Goal: Task Accomplishment & Management: Use online tool/utility

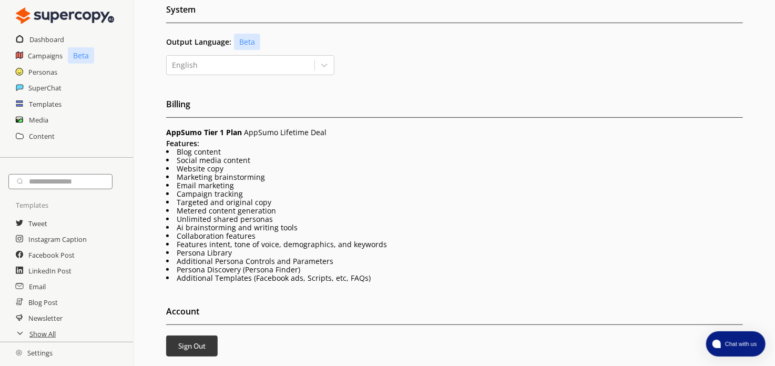
scroll to position [72, 0]
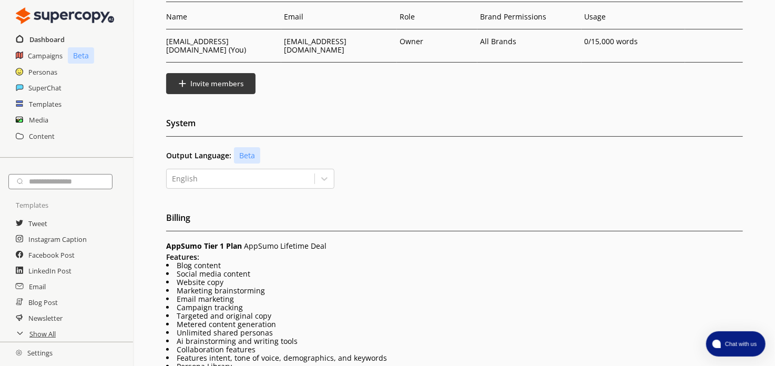
click at [38, 38] on h2 "Dashboard" at bounding box center [46, 40] width 35 height 16
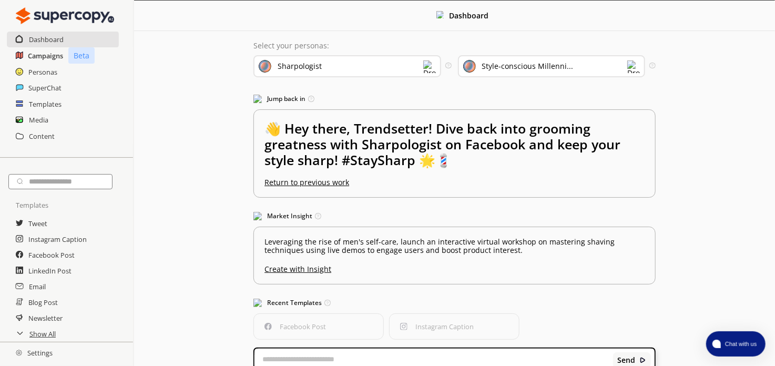
click at [42, 56] on h2 "Campaigns" at bounding box center [45, 56] width 35 height 16
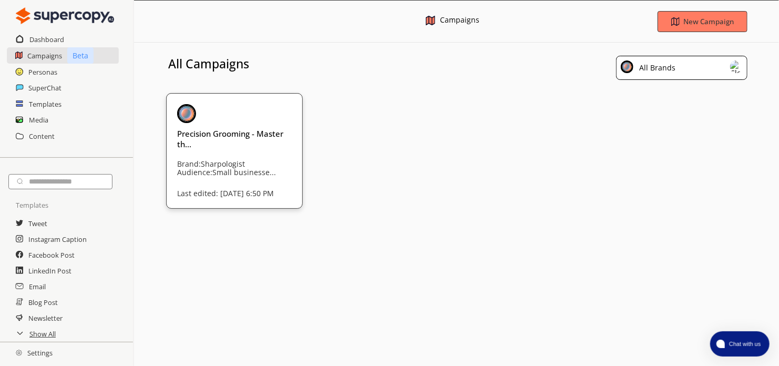
click at [729, 68] on div "All Brands" at bounding box center [681, 68] width 131 height 24
click at [50, 134] on h2 "Content" at bounding box center [42, 136] width 26 height 16
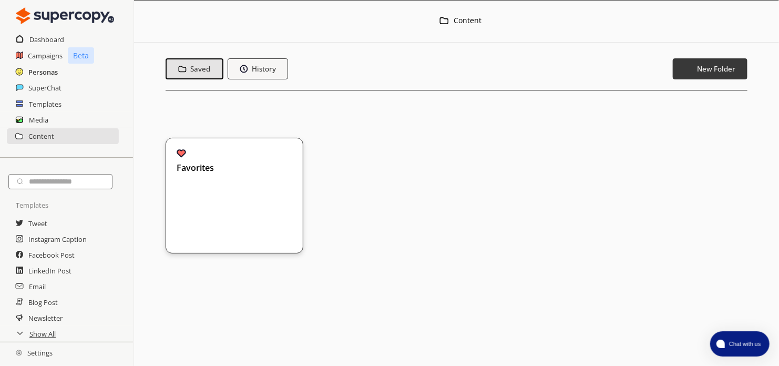
click at [40, 67] on h2 "Personas" at bounding box center [42, 72] width 29 height 16
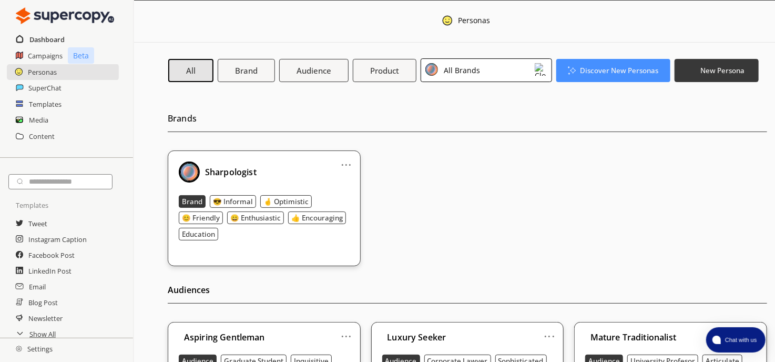
click at [47, 42] on h2 "Dashboard" at bounding box center [46, 40] width 35 height 16
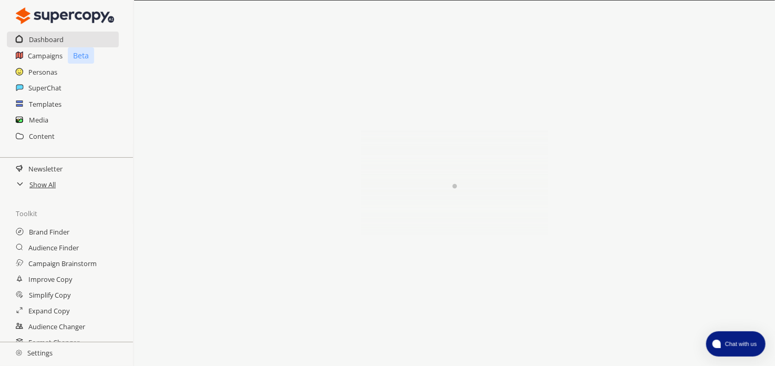
scroll to position [175, 0]
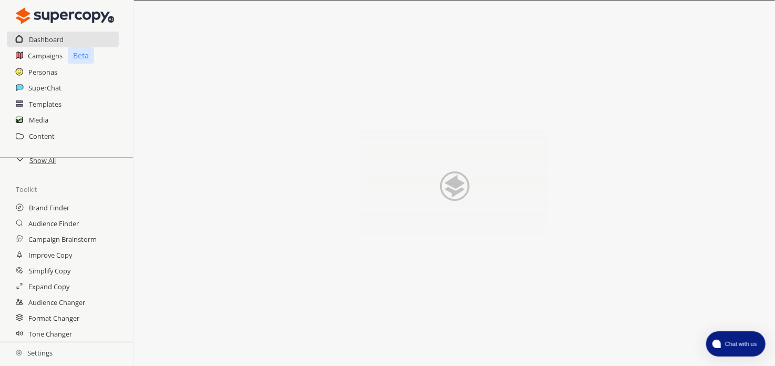
click at [42, 351] on h2 "Settings" at bounding box center [34, 352] width 68 height 21
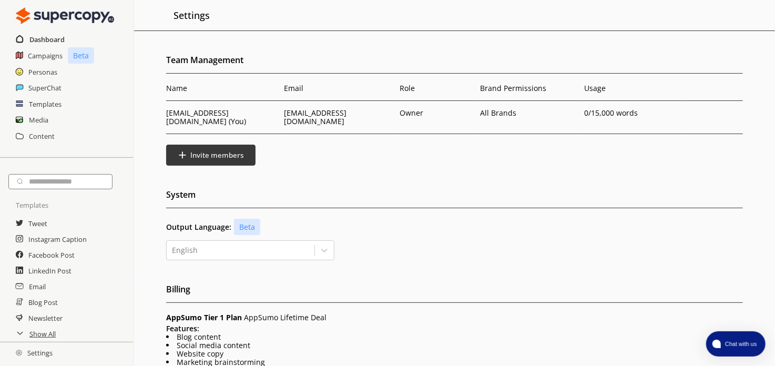
click at [54, 37] on h2 "Dashboard" at bounding box center [46, 40] width 35 height 16
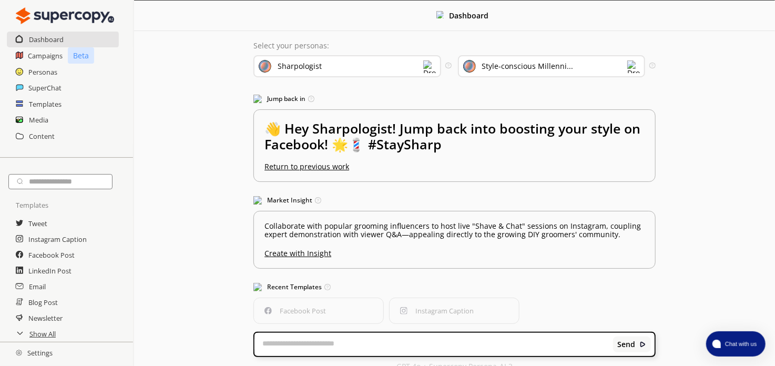
click at [424, 67] on img at bounding box center [429, 66] width 13 height 13
click at [422, 66] on div "Sharpologist" at bounding box center [347, 66] width 188 height 22
click at [44, 70] on h2 "Personas" at bounding box center [42, 72] width 29 height 16
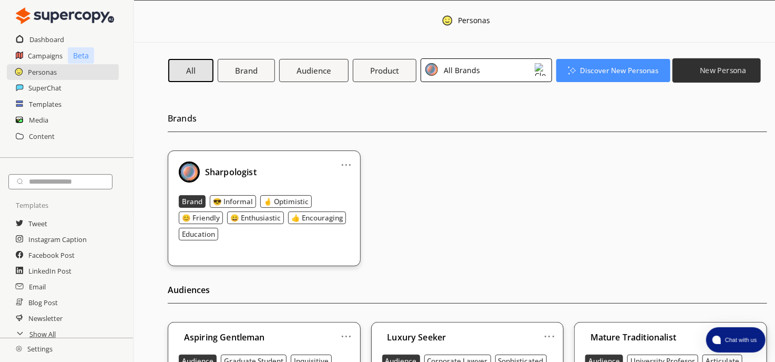
click at [722, 71] on b "New Persona" at bounding box center [723, 70] width 46 height 10
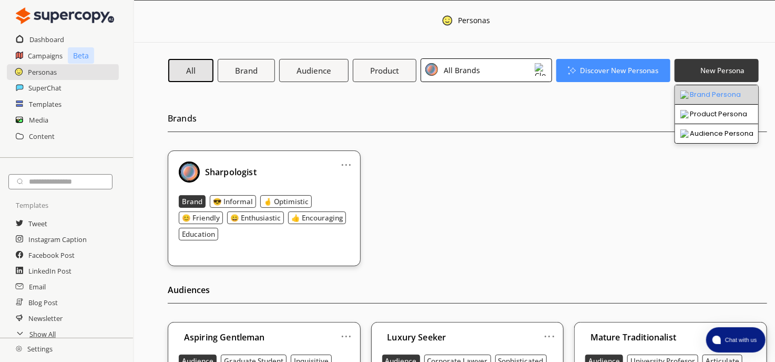
click at [710, 91] on li "Brand Persona" at bounding box center [716, 94] width 83 height 19
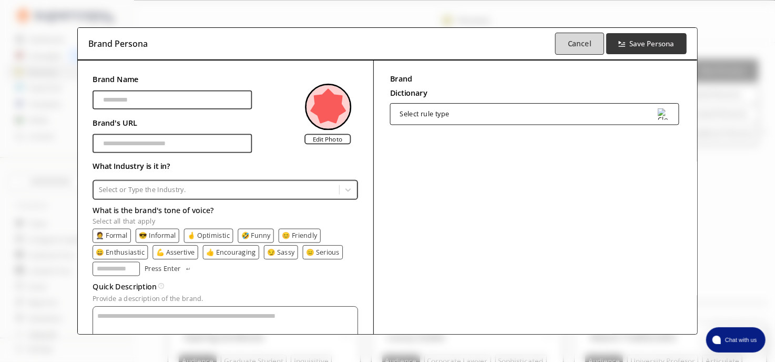
click at [577, 39] on b "Cancel" at bounding box center [580, 43] width 24 height 10
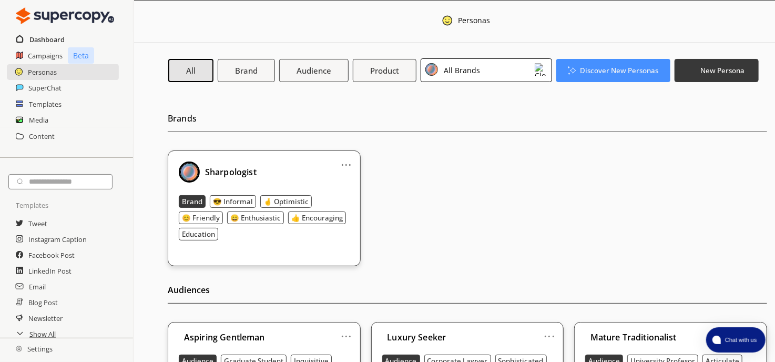
click at [55, 37] on h2 "Dashboard" at bounding box center [46, 40] width 35 height 16
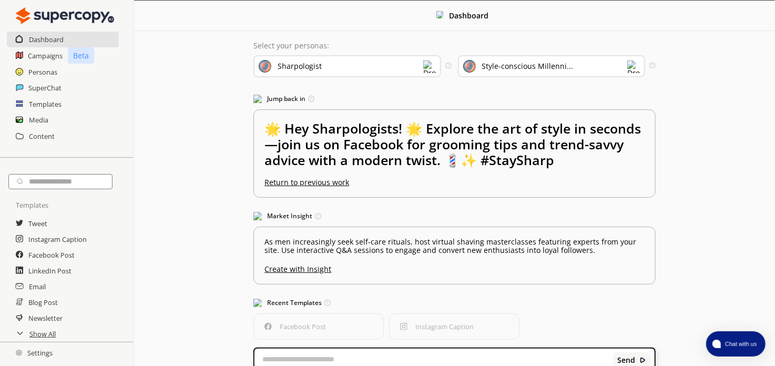
click at [332, 63] on div "Sharpologist" at bounding box center [347, 66] width 188 height 22
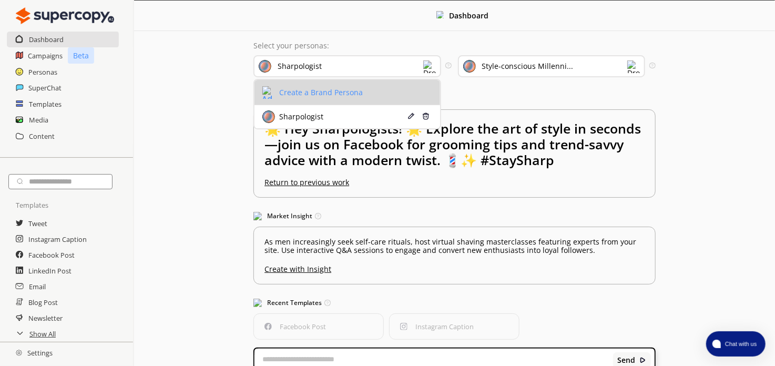
click at [322, 94] on div "Create a Brand Persona" at bounding box center [320, 92] width 86 height 8
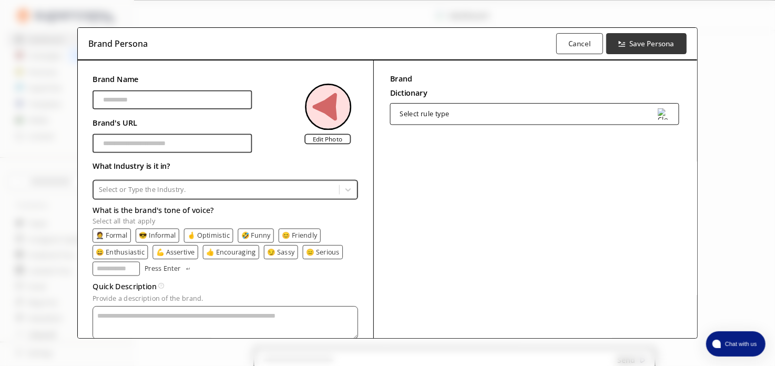
click at [189, 93] on input "Brand Name" at bounding box center [172, 99] width 159 height 19
type input "**********"
click at [131, 138] on input "Brand Name" at bounding box center [172, 143] width 159 height 19
type input "**********"
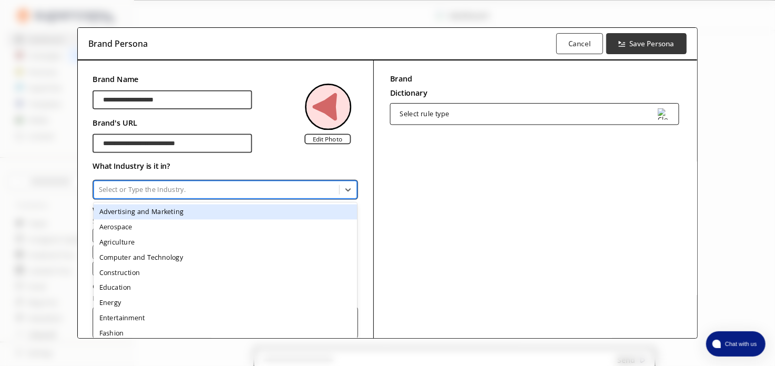
click at [159, 187] on div at bounding box center [217, 189] width 236 height 9
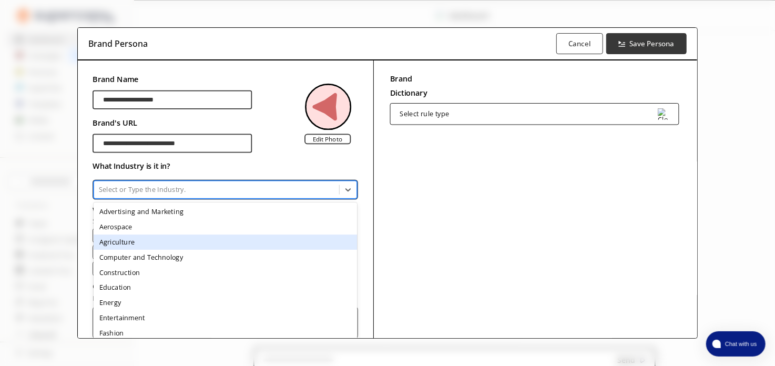
scroll to position [53, 0]
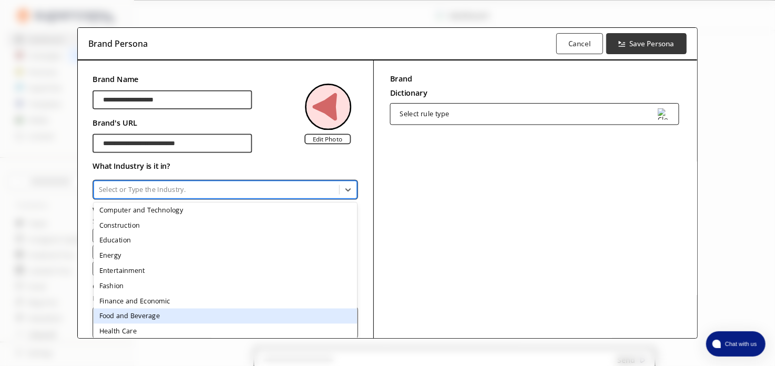
click at [159, 317] on div "Food and Beverage" at bounding box center [225, 315] width 263 height 15
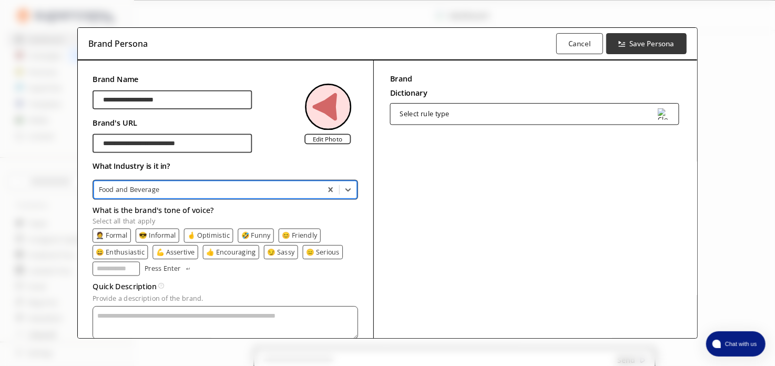
click at [165, 232] on p "😎 Informal" at bounding box center [157, 235] width 37 height 7
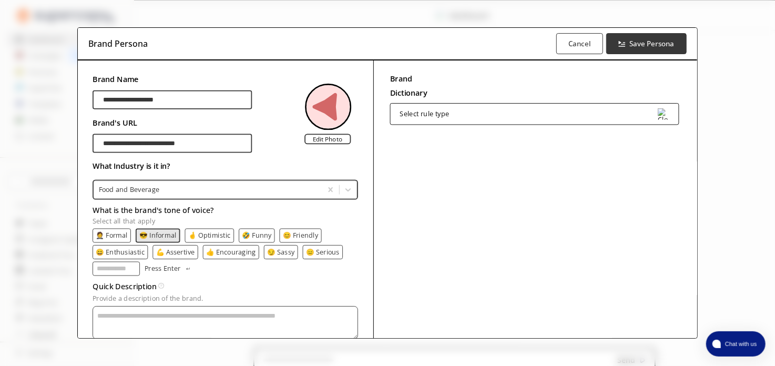
click at [200, 232] on p "🤞 Optimistic" at bounding box center [209, 235] width 43 height 7
click at [301, 232] on p "😊 Friendly" at bounding box center [302, 235] width 36 height 7
click at [234, 250] on p "👍 Encouraging" at bounding box center [231, 251] width 50 height 7
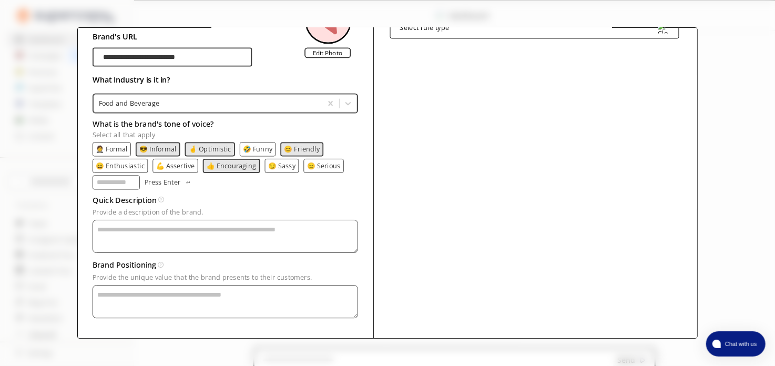
scroll to position [90, 0]
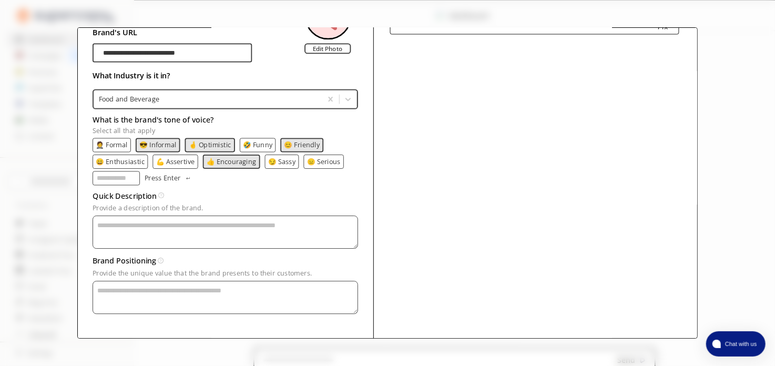
click at [189, 225] on textarea "Provide a description of the brand." at bounding box center [226, 232] width 266 height 33
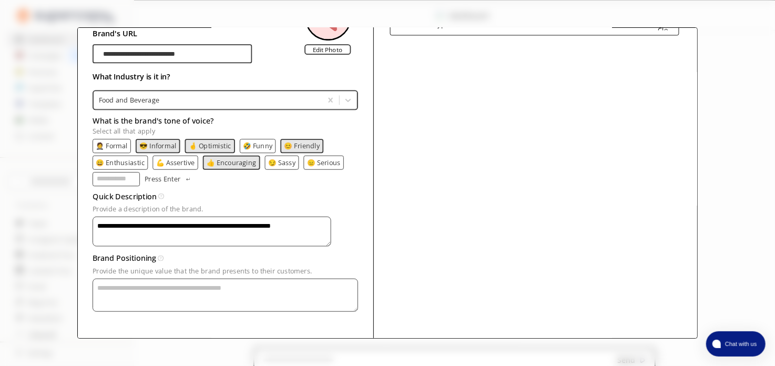
type textarea "**********"
click at [133, 247] on textarea "Provide a description of the brand." at bounding box center [212, 232] width 239 height 30
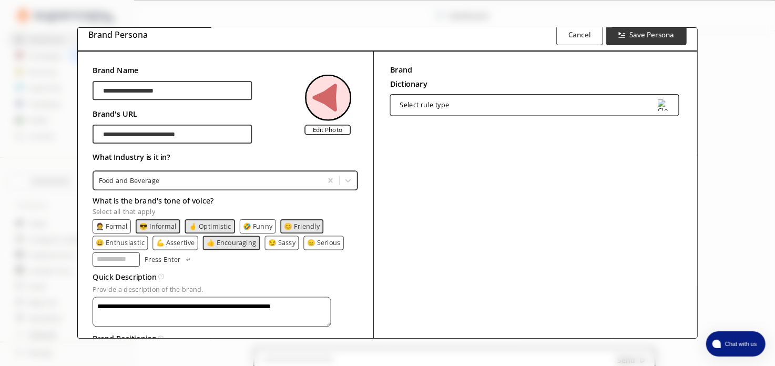
scroll to position [0, 0]
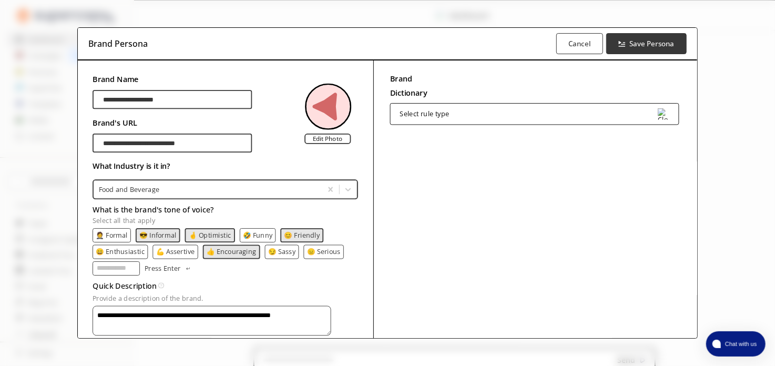
type textarea "**********"
click at [569, 115] on div "Select rule type" at bounding box center [534, 114] width 289 height 22
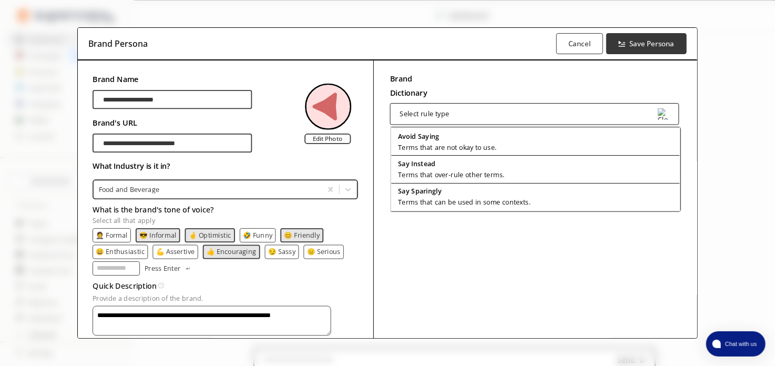
click at [569, 115] on div "Select rule type" at bounding box center [534, 114] width 289 height 22
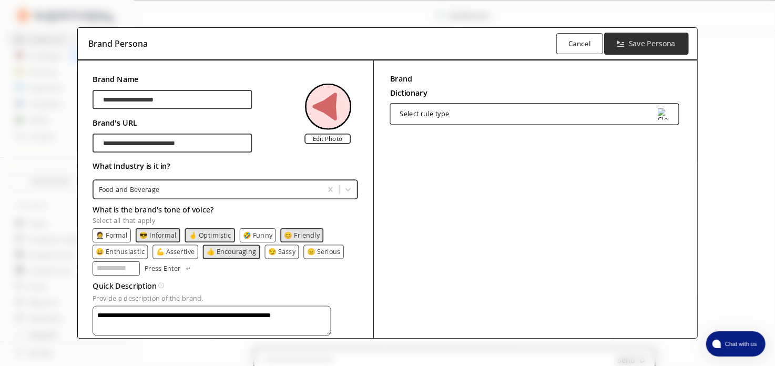
click at [649, 46] on b "Save Persona" at bounding box center [652, 44] width 47 height 10
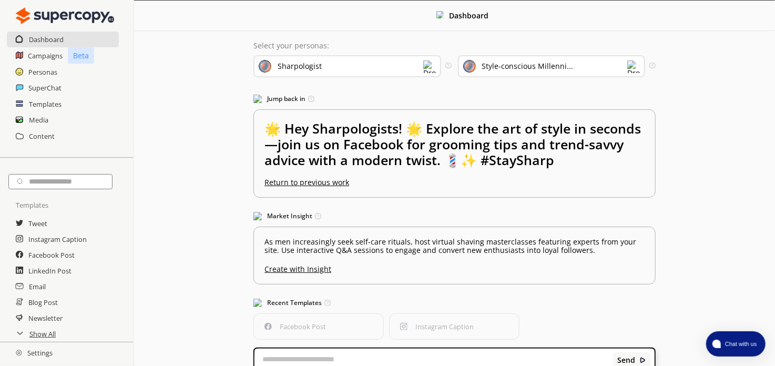
click at [429, 60] on img at bounding box center [429, 66] width 13 height 13
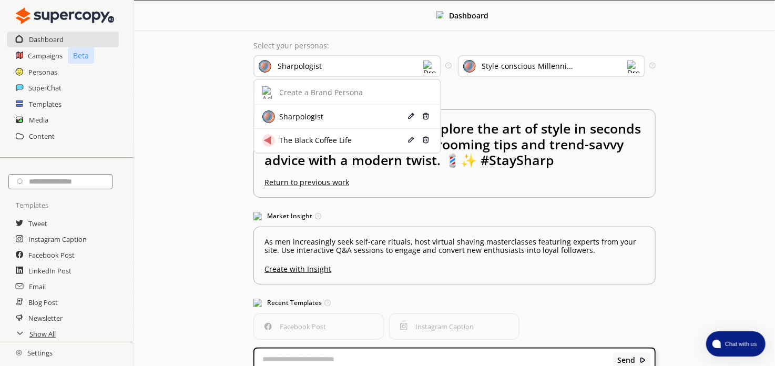
click at [429, 60] on img at bounding box center [429, 66] width 13 height 13
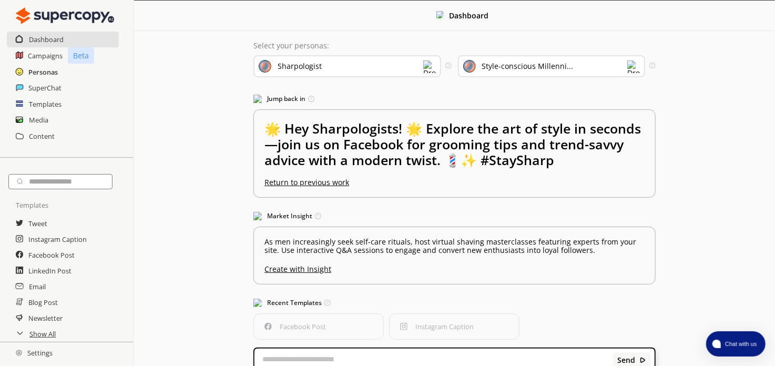
click at [42, 69] on h2 "Personas" at bounding box center [42, 72] width 29 height 16
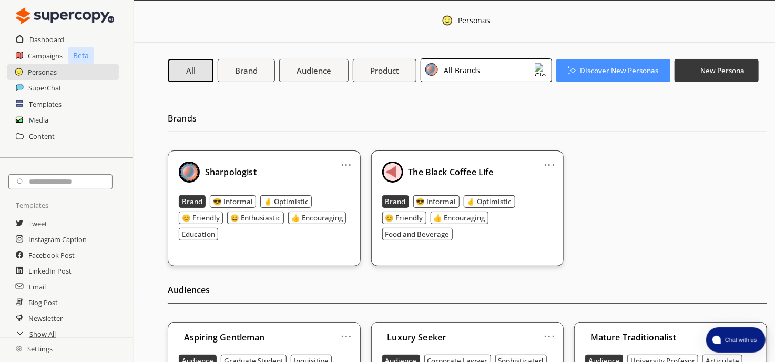
click at [550, 165] on link "..." at bounding box center [549, 160] width 11 height 8
click at [552, 164] on link "..." at bounding box center [549, 160] width 11 height 8
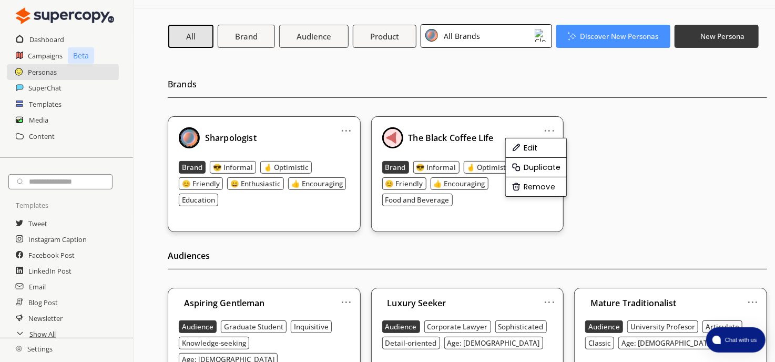
scroll to position [53, 0]
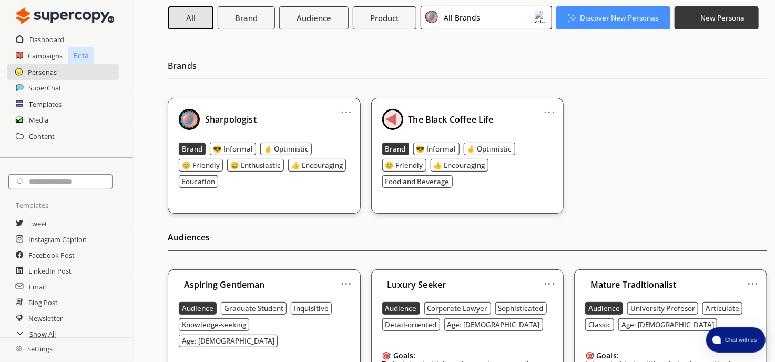
click at [488, 193] on div "... The Black Coffee Life Brand 😎 Informal 🤞 Optimistic 😊 Friendly 👍 Encouragin…" at bounding box center [467, 156] width 193 height 116
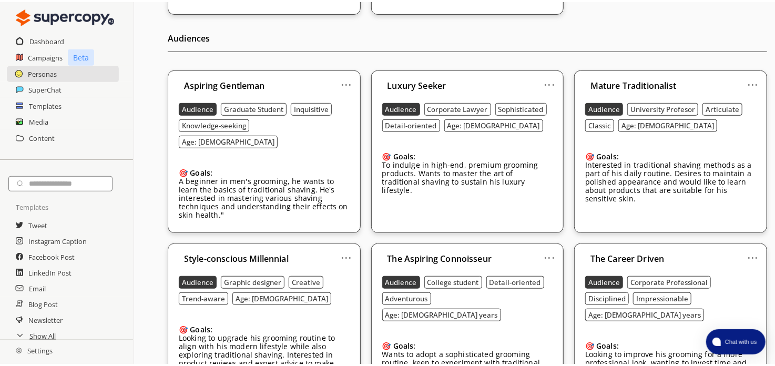
scroll to position [0, 0]
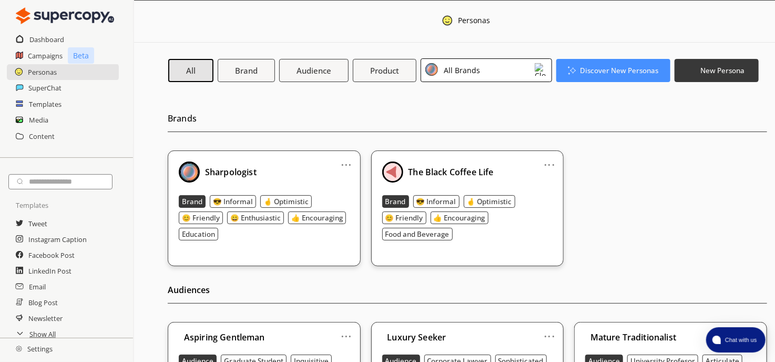
click at [537, 72] on img at bounding box center [541, 69] width 13 height 13
click at [496, 138] on div "The Black Coffee Life" at bounding box center [479, 139] width 73 height 8
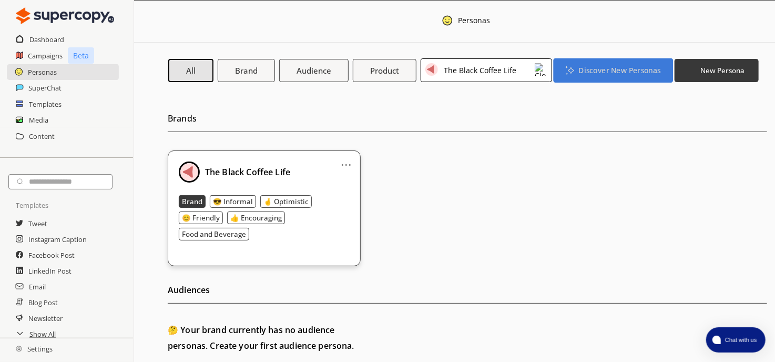
click at [615, 66] on b "Discover New Personas" at bounding box center [619, 70] width 82 height 10
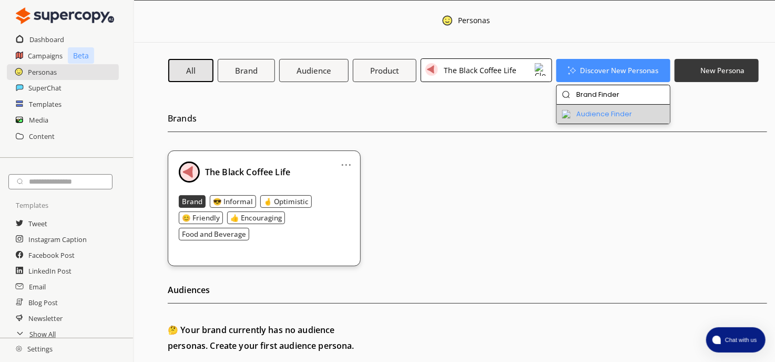
click at [589, 111] on li "Audience Finder" at bounding box center [613, 114] width 113 height 19
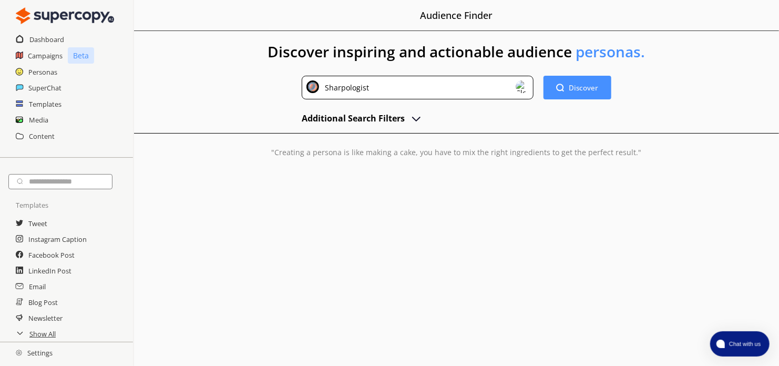
click at [532, 84] on div "Sharpologist" at bounding box center [417, 88] width 231 height 24
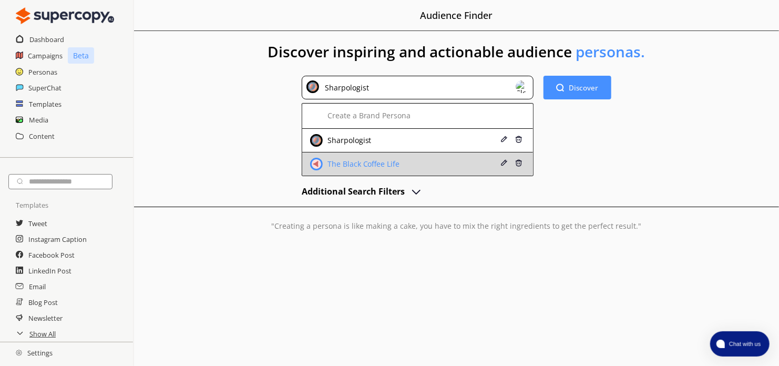
click at [482, 158] on div "The Black Coffee Life" at bounding box center [399, 164] width 178 height 13
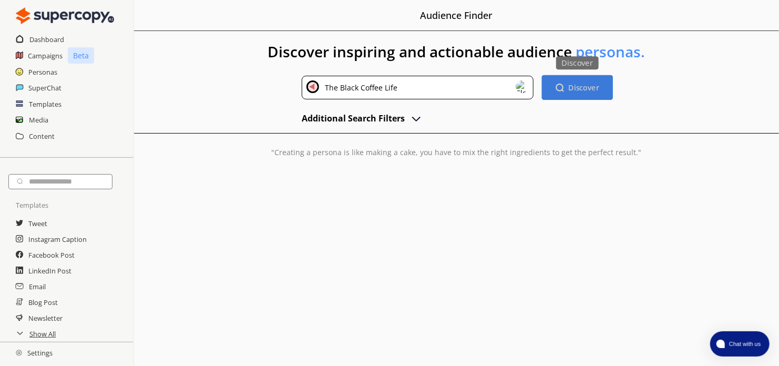
click at [590, 88] on b "Discover" at bounding box center [583, 88] width 31 height 10
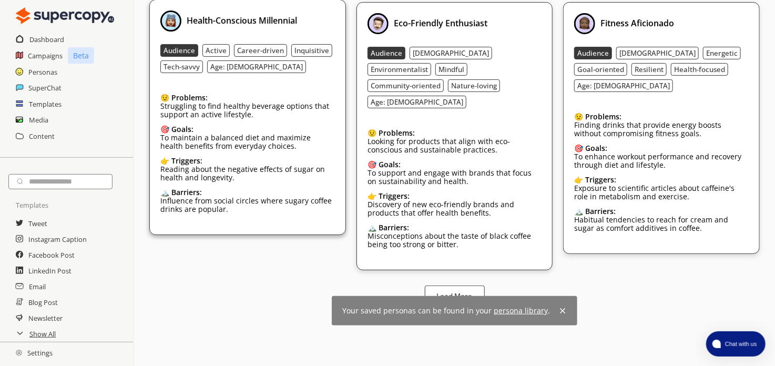
scroll to position [147, 0]
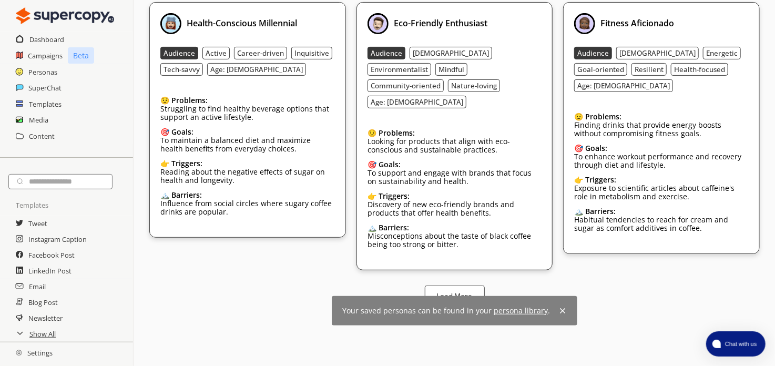
click at [560, 307] on img at bounding box center [562, 311] width 8 height 8
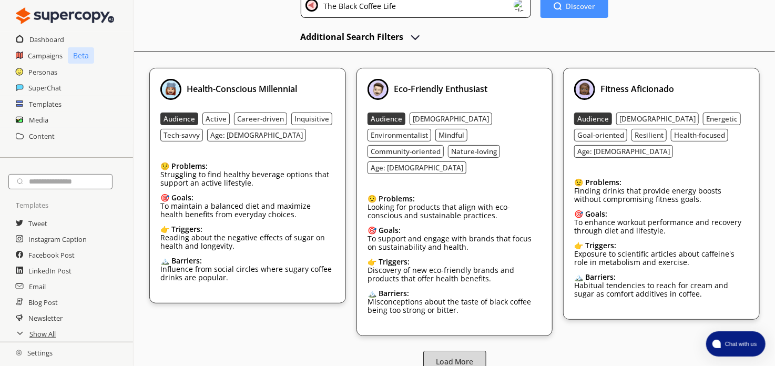
click at [463, 351] on button "Load More" at bounding box center [454, 362] width 63 height 22
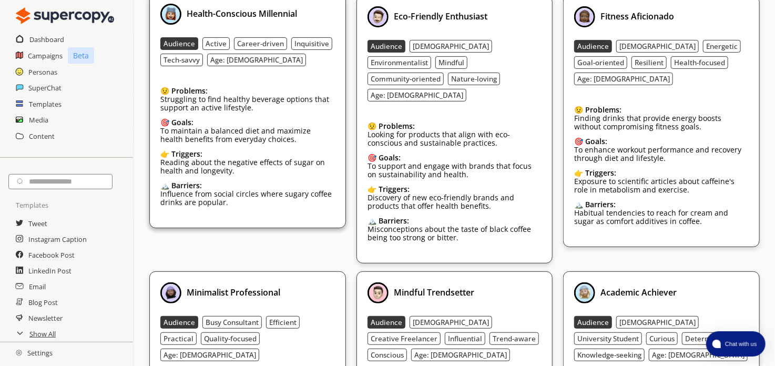
scroll to position [42, 0]
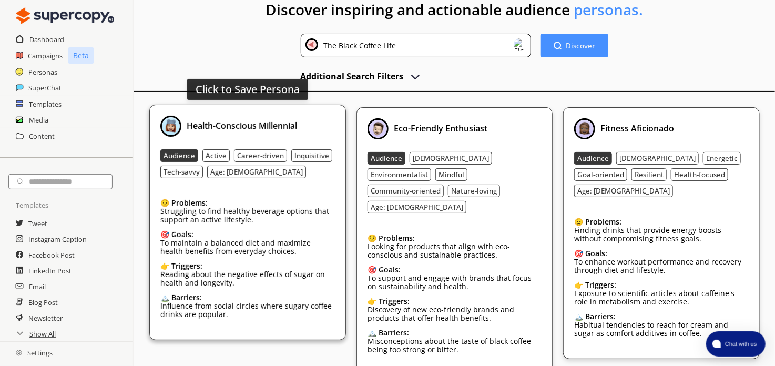
click at [262, 187] on div "Health-Conscious Millennial Audience Active Career-driven Inquisitive Tech-savv…" at bounding box center [247, 222] width 174 height 213
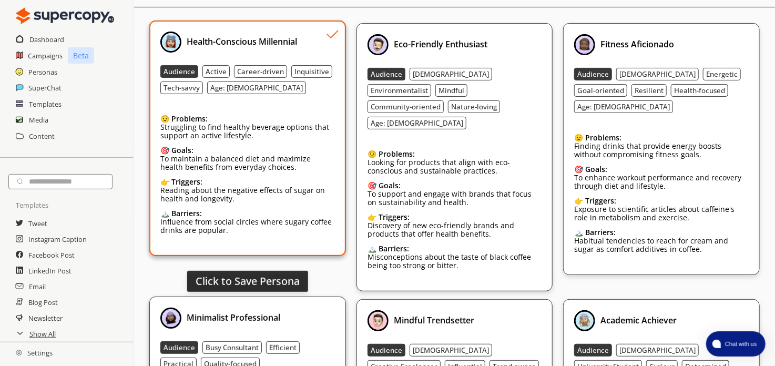
scroll to position [46, 0]
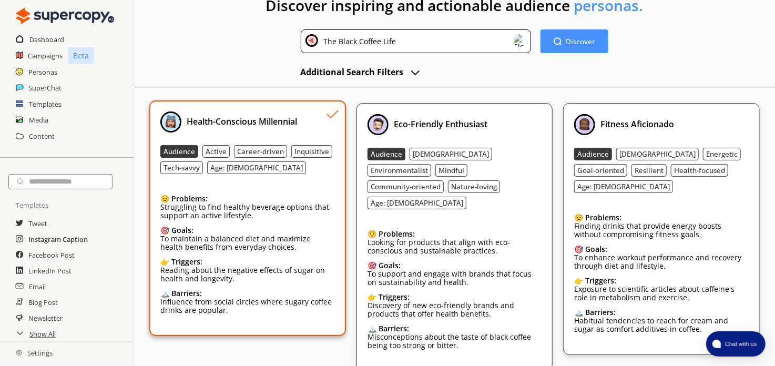
click at [72, 237] on h2 "Instagram Caption" at bounding box center [57, 239] width 59 height 16
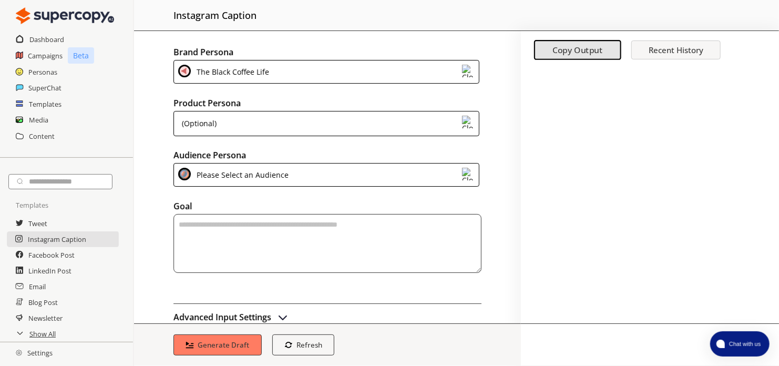
click at [235, 124] on div "(Optional)" at bounding box center [327, 123] width 306 height 25
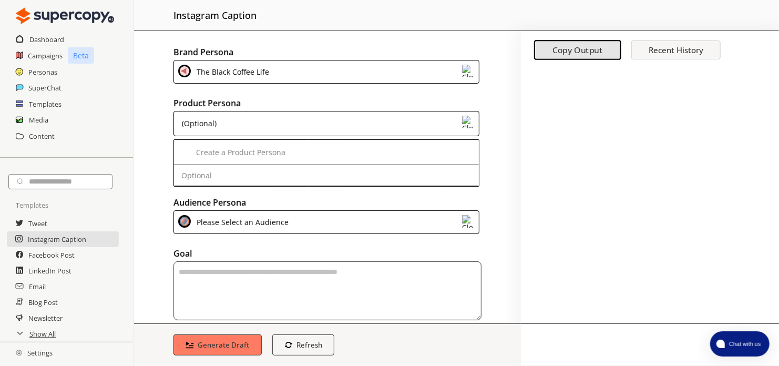
click at [232, 125] on div "(Optional)" at bounding box center [327, 123] width 306 height 25
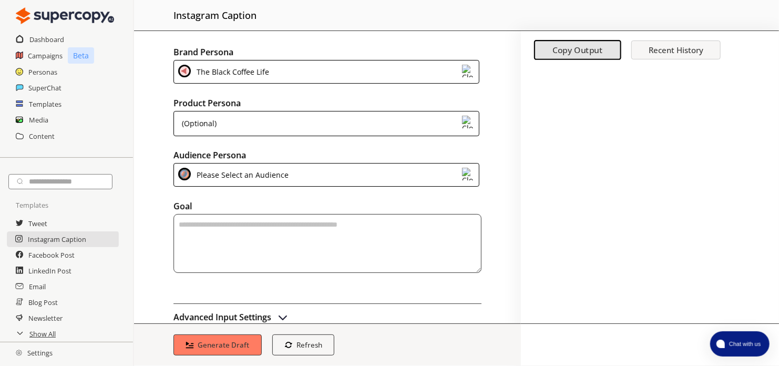
click at [199, 170] on div "Please Select an Audience" at bounding box center [241, 175] width 96 height 14
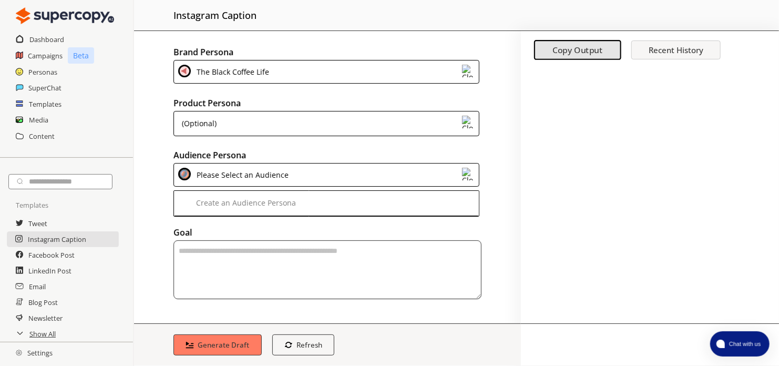
click at [199, 170] on div "Please Select an Audience" at bounding box center [241, 175] width 96 height 14
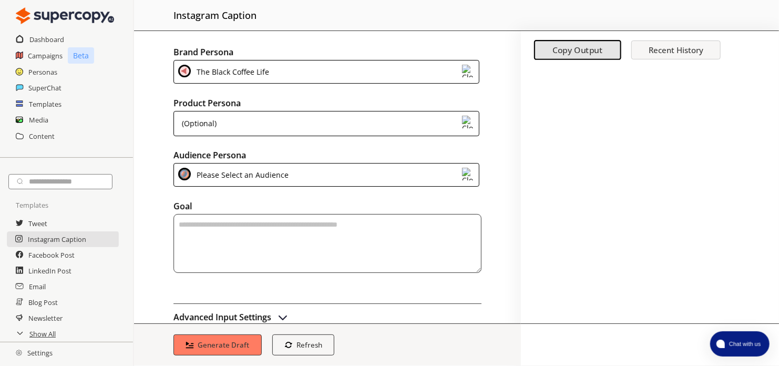
click at [61, 86] on div "SuperChat" at bounding box center [66, 88] width 133 height 16
click at [48, 86] on h2 "SuperChat" at bounding box center [45, 88] width 34 height 16
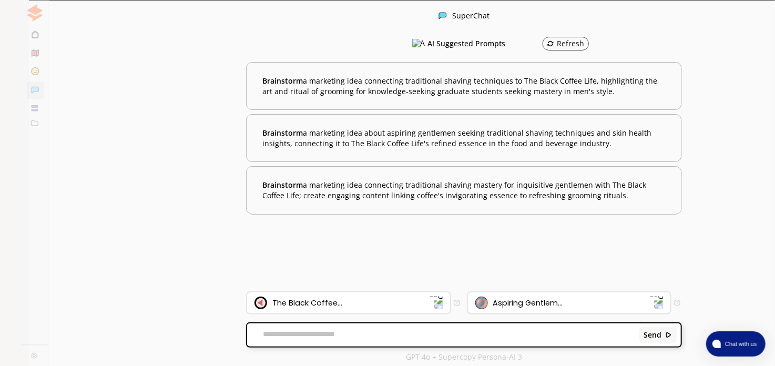
click at [650, 300] on img at bounding box center [656, 303] width 14 height 14
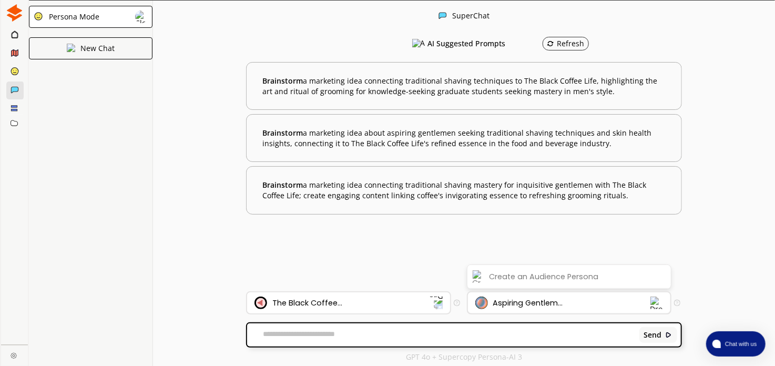
click at [650, 300] on img at bounding box center [656, 303] width 13 height 13
click at [16, 18] on img at bounding box center [14, 12] width 17 height 17
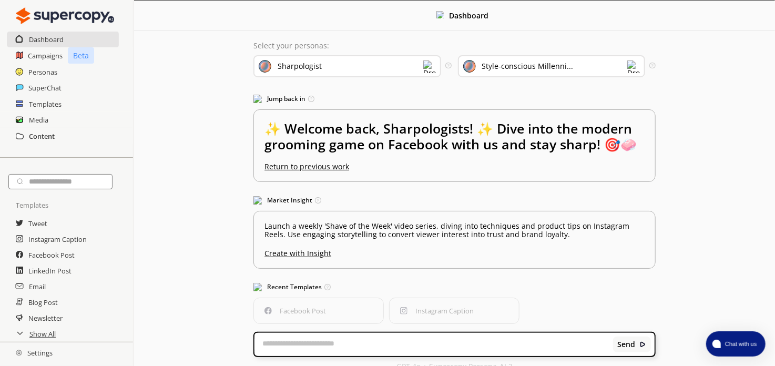
click at [40, 133] on h2 "Content" at bounding box center [42, 136] width 26 height 16
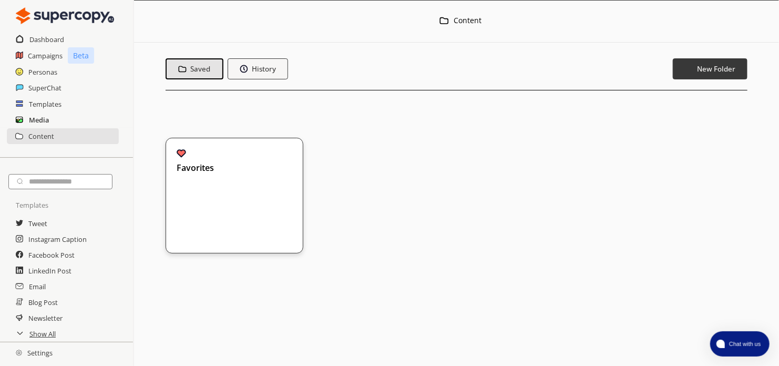
click at [40, 118] on h2 "Media" at bounding box center [39, 120] width 20 height 16
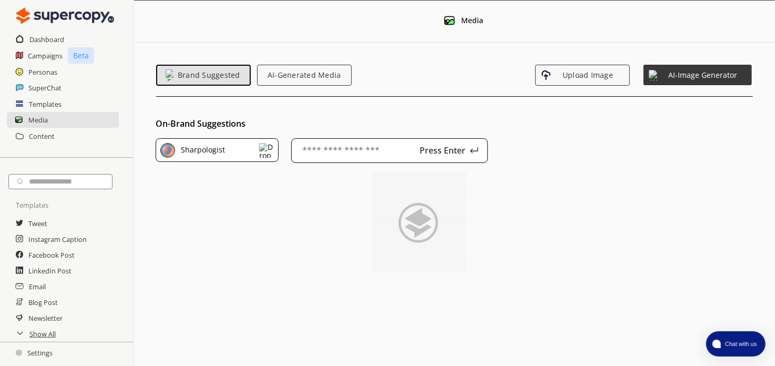
click at [269, 151] on img at bounding box center [266, 150] width 15 height 15
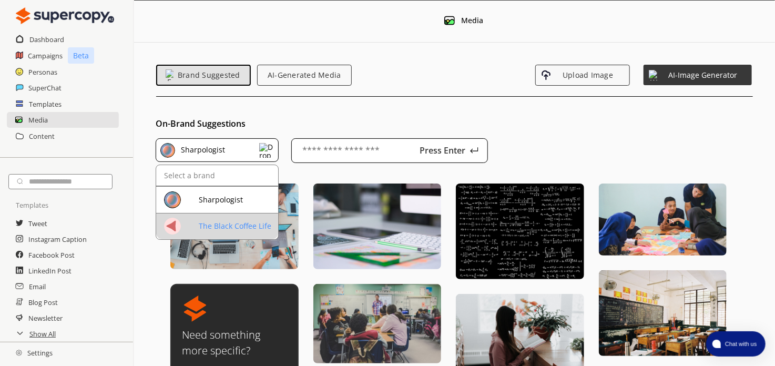
click at [238, 223] on div "The Black Coffee Life" at bounding box center [237, 226] width 76 height 8
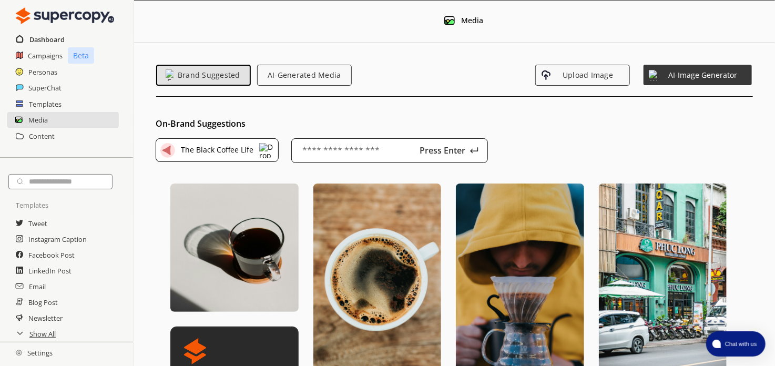
click at [42, 34] on h2 "Dashboard" at bounding box center [46, 40] width 35 height 16
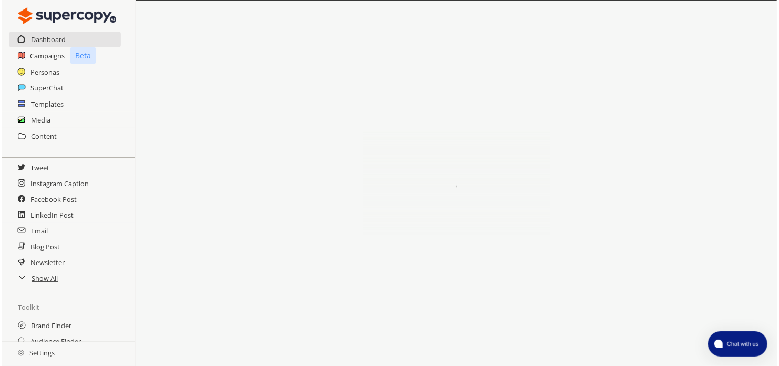
scroll to position [105, 0]
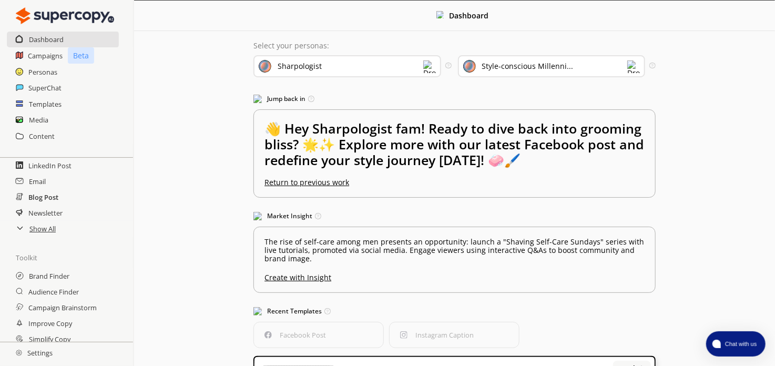
click at [50, 196] on h2 "Blog Post" at bounding box center [43, 197] width 30 height 16
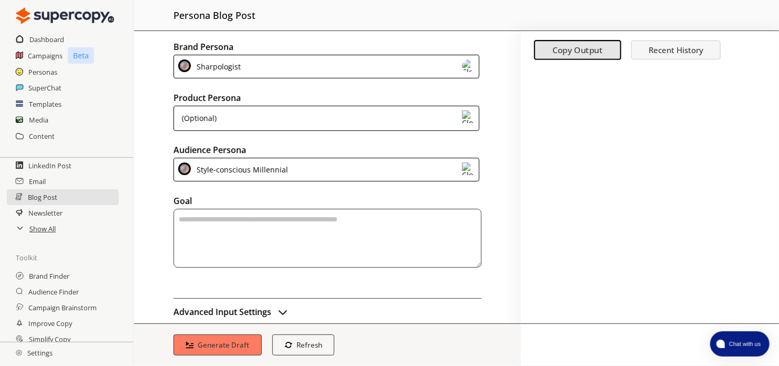
scroll to position [15, 0]
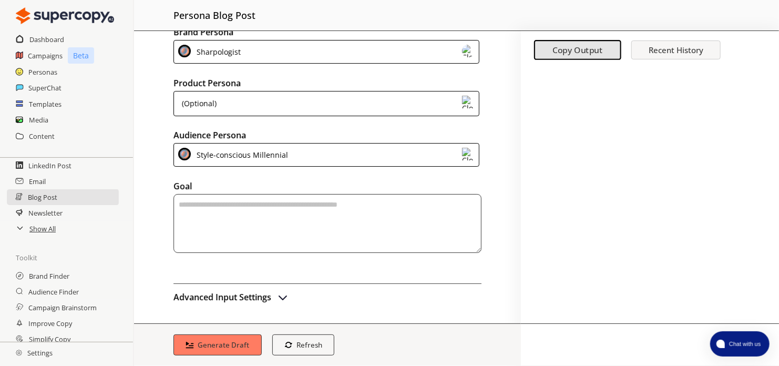
click at [279, 292] on img "advanced-inputs" at bounding box center [283, 297] width 13 height 13
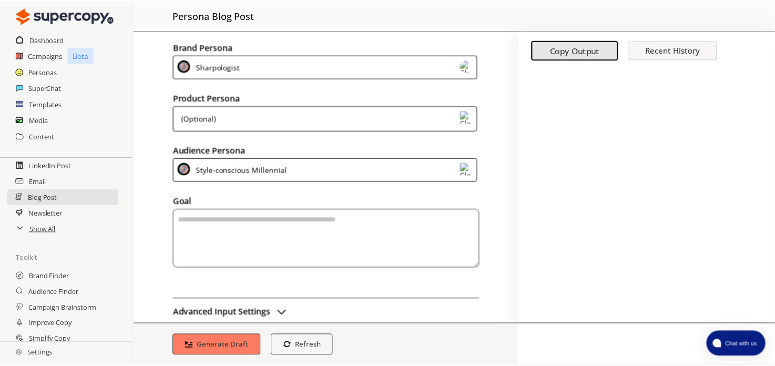
scroll to position [0, 0]
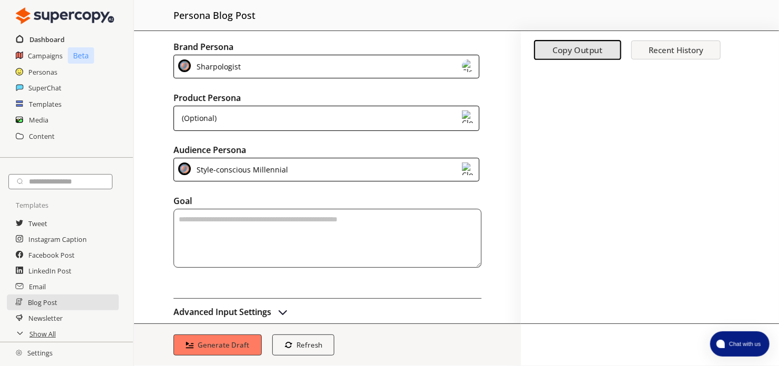
click at [40, 35] on h2 "Dashboard" at bounding box center [46, 40] width 35 height 16
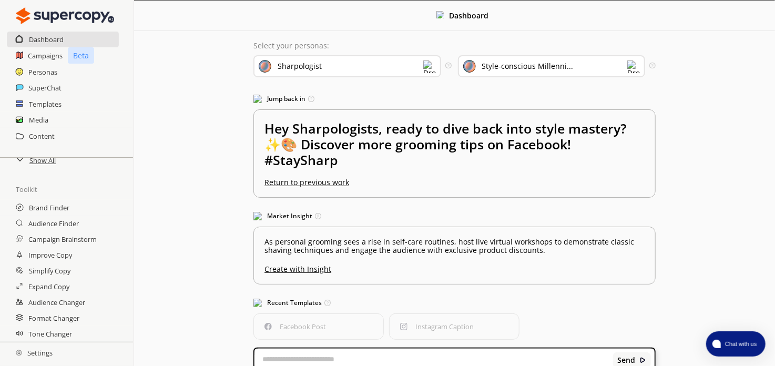
click at [529, 70] on div "Style-conscious Millenni..." at bounding box center [527, 66] width 91 height 8
click at [528, 69] on div "Style-conscious Millenni..." at bounding box center [527, 66] width 91 height 8
click at [284, 65] on div "Sharpologist" at bounding box center [300, 66] width 44 height 8
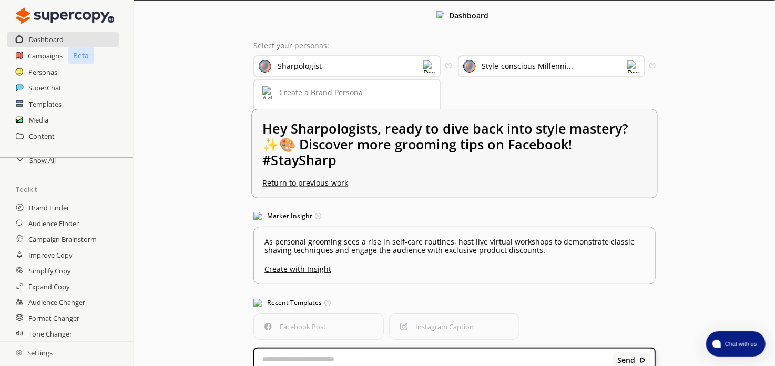
click at [294, 137] on div "The Black Coffee Life" at bounding box center [314, 140] width 75 height 8
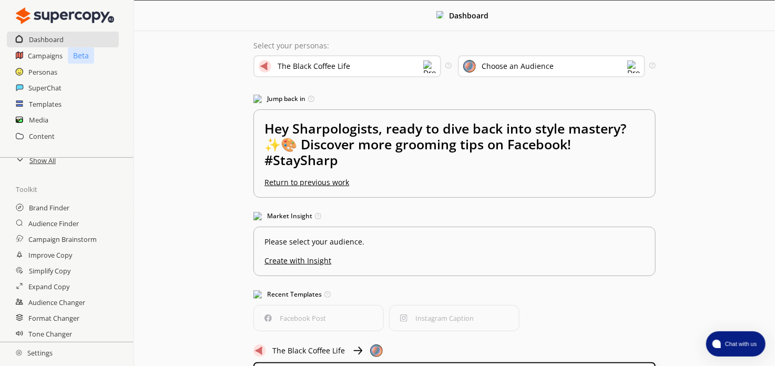
click at [542, 64] on div "Choose an Audience" at bounding box center [518, 66] width 72 height 8
click at [46, 67] on h2 "Personas" at bounding box center [42, 72] width 29 height 16
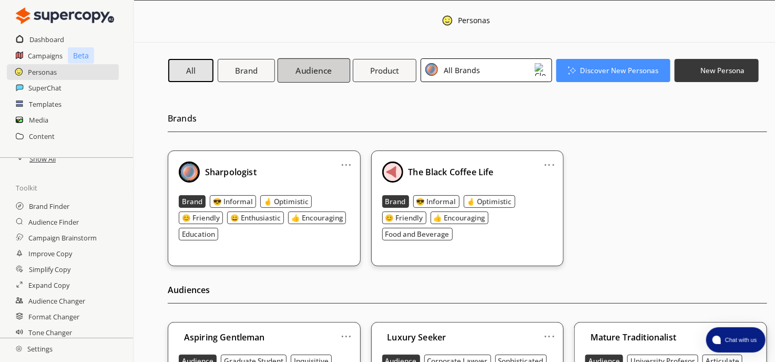
click at [319, 65] on b "Audience" at bounding box center [314, 70] width 36 height 11
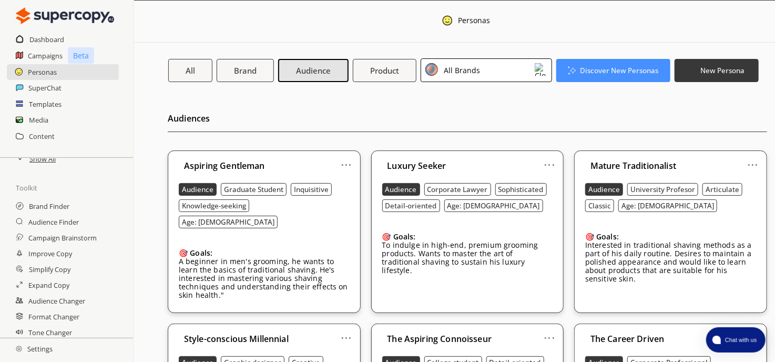
click at [539, 70] on img at bounding box center [541, 69] width 13 height 13
click at [501, 135] on div "The Black Coffee Life" at bounding box center [479, 139] width 73 height 8
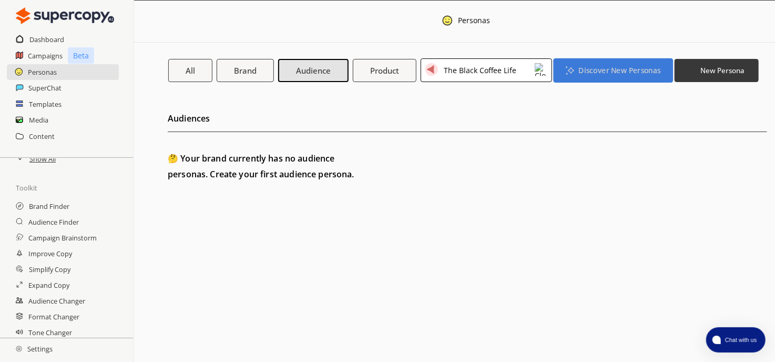
click at [618, 70] on b "Discover New Personas" at bounding box center [619, 70] width 82 height 10
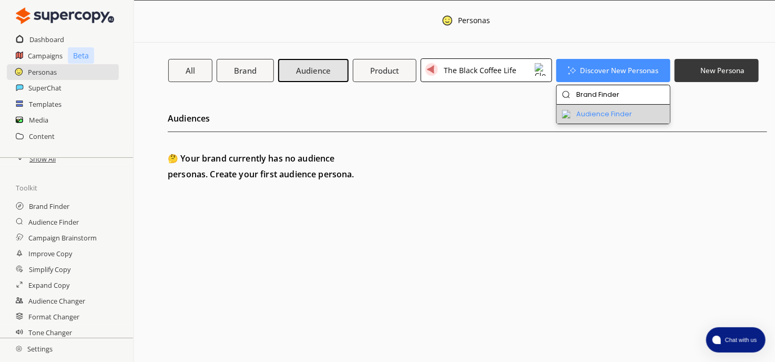
click at [605, 112] on li "Audience Finder" at bounding box center [613, 114] width 113 height 19
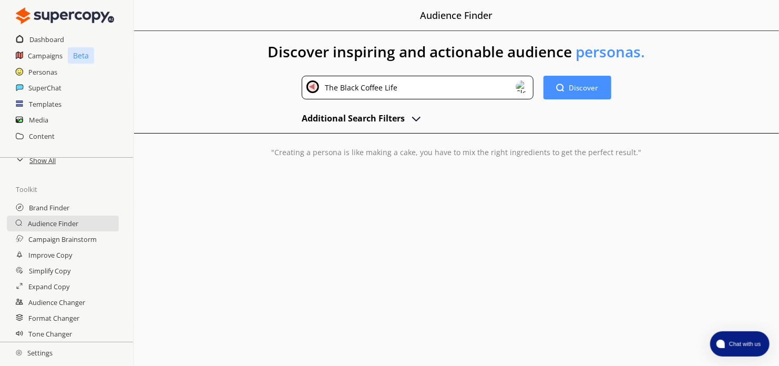
click at [419, 114] on img "advanced-inputs" at bounding box center [416, 118] width 13 height 13
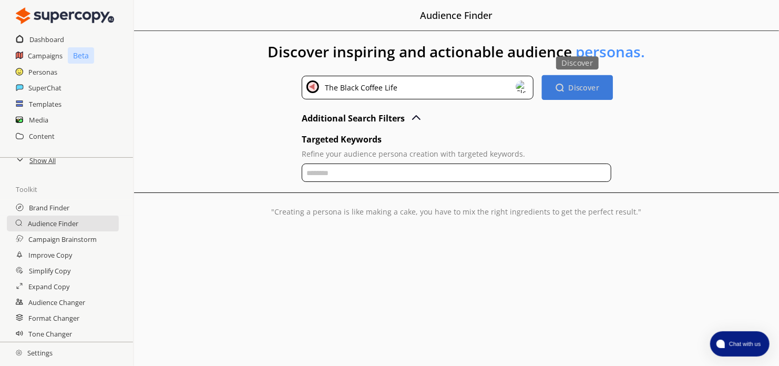
click at [580, 85] on b "Discover" at bounding box center [583, 88] width 31 height 10
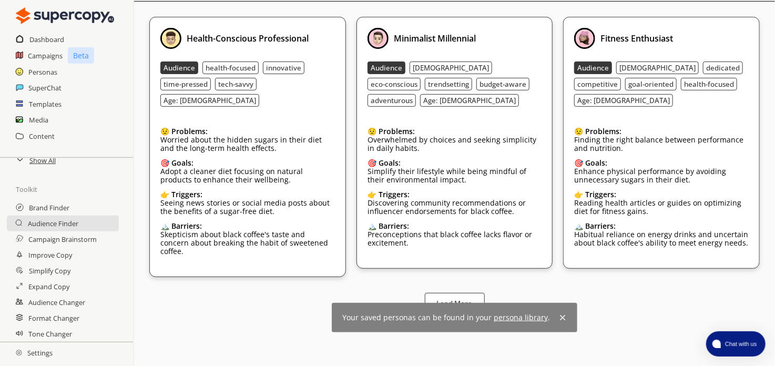
scroll to position [210, 0]
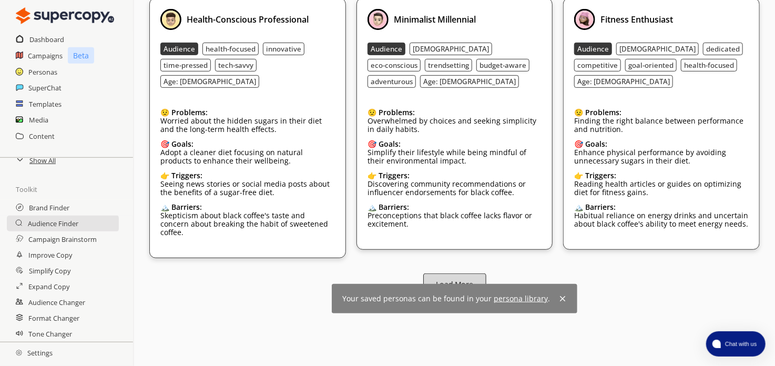
click at [455, 279] on b "Load More" at bounding box center [454, 284] width 37 height 10
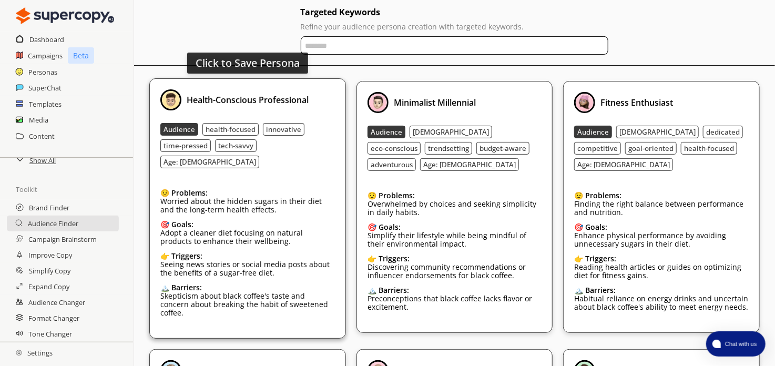
scroll to position [105, 0]
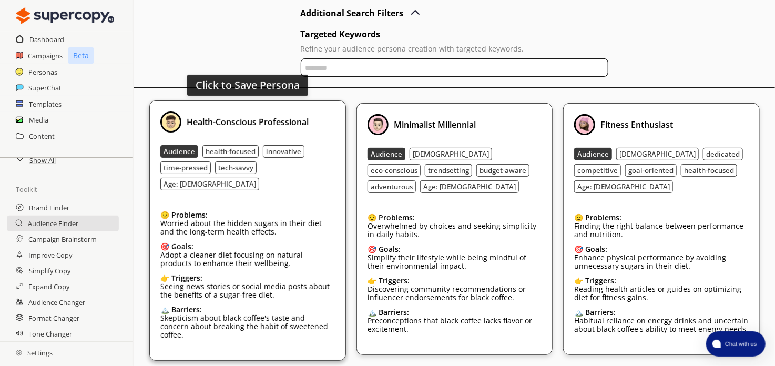
click at [297, 120] on b "Health-Conscious Professional" at bounding box center [248, 122] width 122 height 12
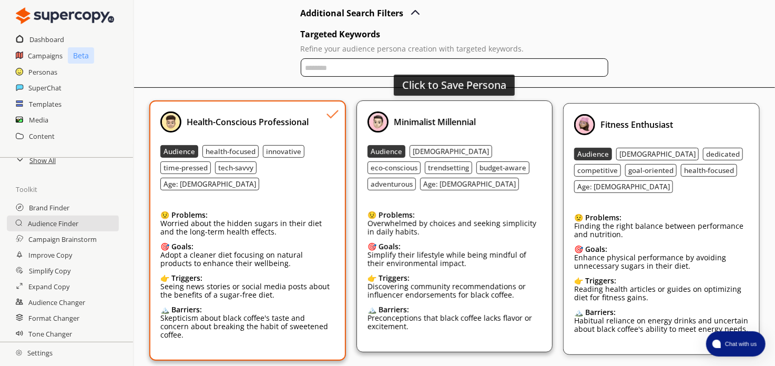
click at [465, 118] on div "Minimalist Millennial" at bounding box center [455, 121] width 174 height 21
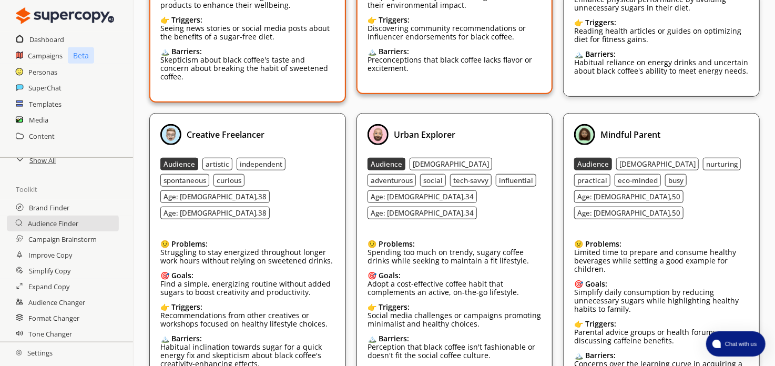
scroll to position [368, 0]
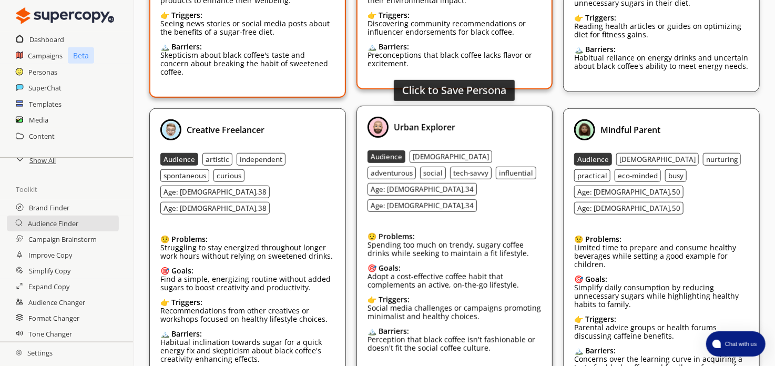
click at [456, 121] on div "Urban Explorer" at bounding box center [455, 127] width 174 height 21
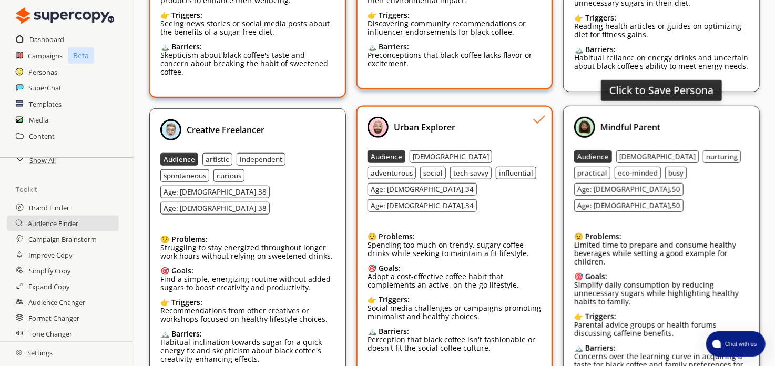
click at [668, 129] on div "Mindful Parent" at bounding box center [661, 127] width 174 height 21
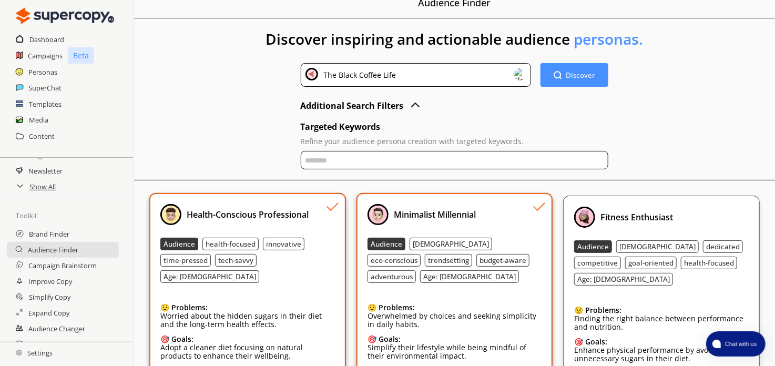
scroll to position [123, 0]
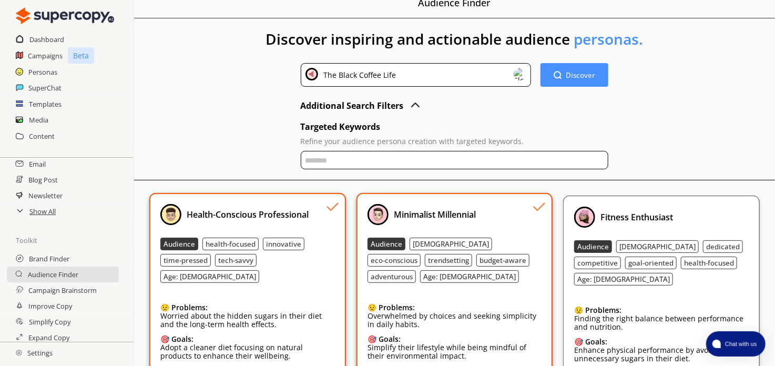
drag, startPoint x: 91, startPoint y: 247, endPoint x: 101, endPoint y: 270, distance: 25.9
click at [90, 246] on div "Toolkit" at bounding box center [66, 240] width 133 height 21
click at [79, 290] on h2 "Campaign Brainstorm" at bounding box center [63, 290] width 70 height 16
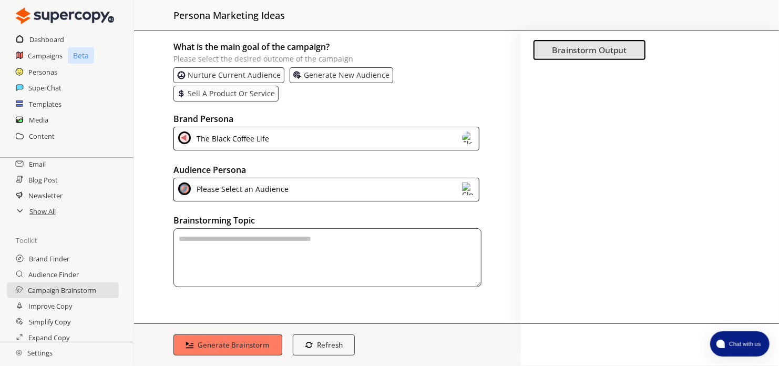
click at [315, 74] on p "Generate new audience" at bounding box center [347, 75] width 86 height 8
click at [337, 193] on div "Please Select an Audience" at bounding box center [327, 190] width 306 height 24
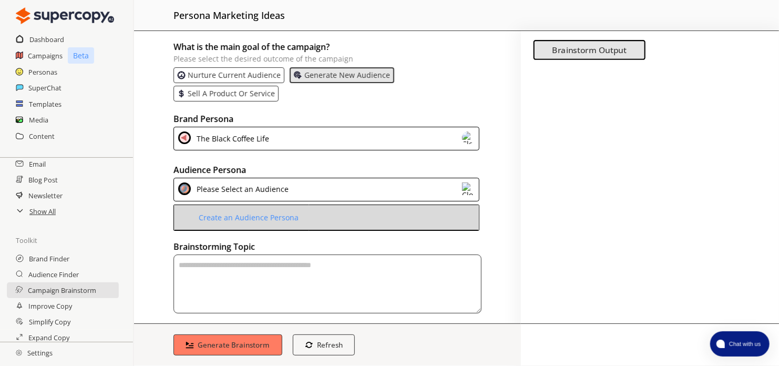
click at [339, 215] on li "Create an Audience Persona" at bounding box center [326, 217] width 305 height 25
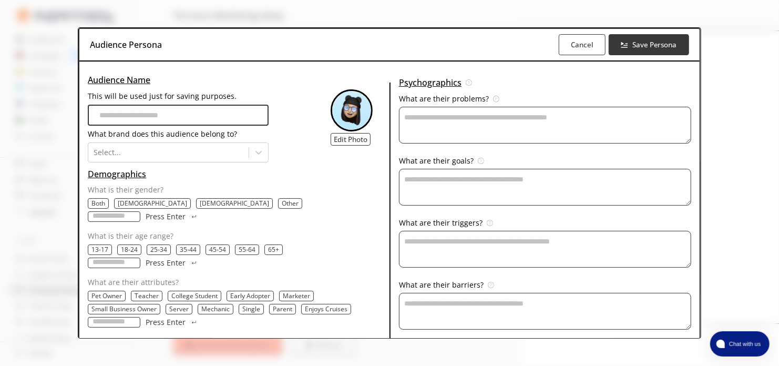
click at [574, 48] on b "Cancel" at bounding box center [582, 44] width 23 height 9
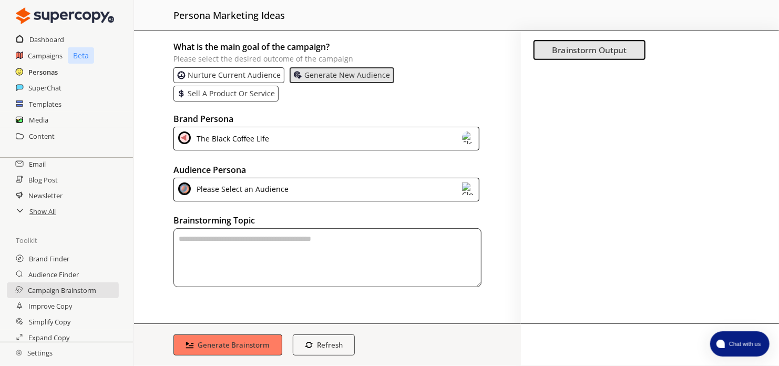
click at [46, 68] on h2 "Personas" at bounding box center [42, 72] width 29 height 16
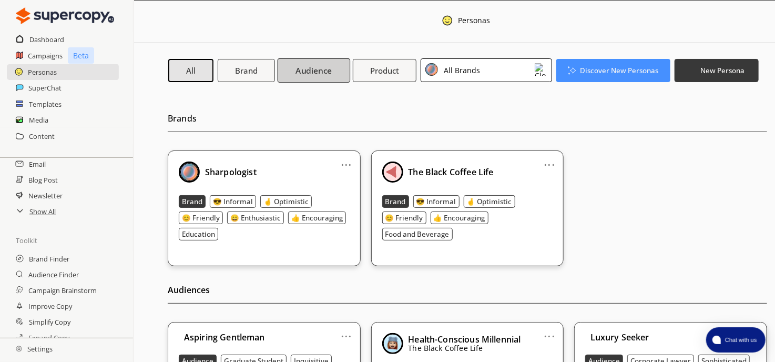
click at [328, 69] on b "Audience" at bounding box center [314, 70] width 36 height 11
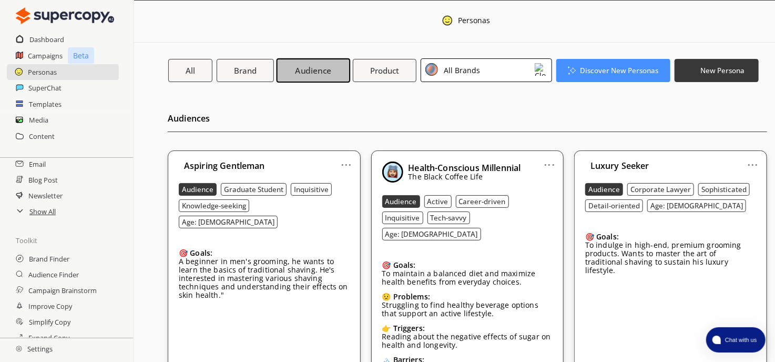
scroll to position [53, 0]
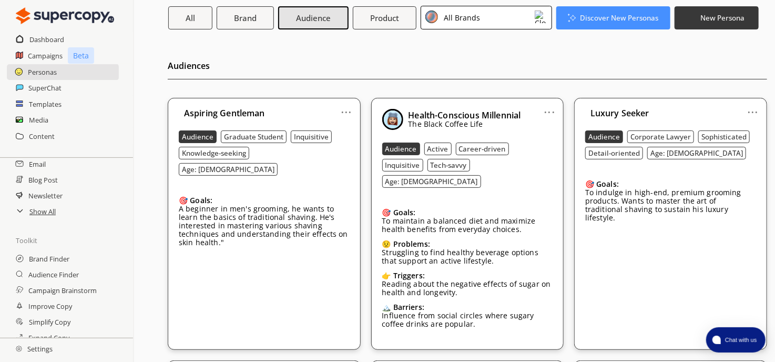
click at [553, 109] on link "..." at bounding box center [549, 108] width 11 height 8
click at [467, 120] on p "The Black Coffee Life" at bounding box center [465, 124] width 113 height 8
click at [519, 178] on div "Health-Conscious Millennial The Black Coffee Life Audience Active Career-driven…" at bounding box center [467, 224] width 171 height 230
click at [544, 20] on img at bounding box center [541, 17] width 13 height 13
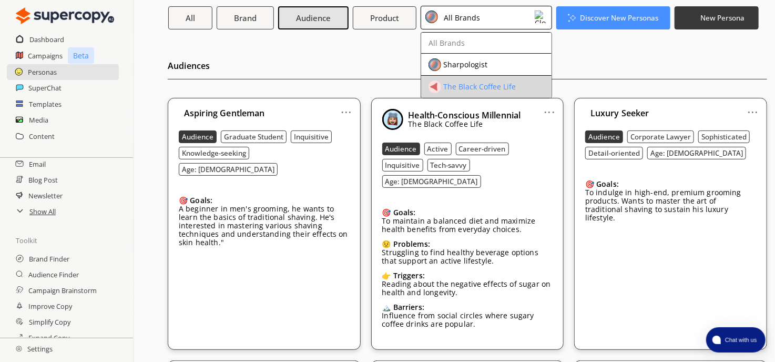
click at [502, 83] on div "The Black Coffee Life" at bounding box center [479, 87] width 73 height 8
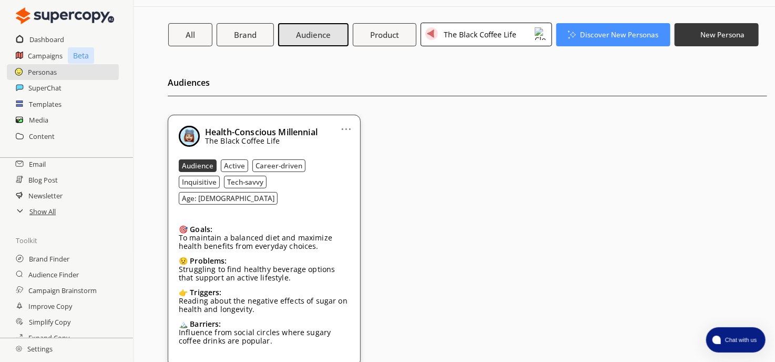
click at [304, 196] on div "Health-Conscious Millennial The Black Coffee Life Audience Active Career-driven…" at bounding box center [264, 241] width 171 height 230
click at [349, 127] on link "..." at bounding box center [346, 124] width 11 height 8
click at [450, 138] on div "... Edit Duplicate Remove Health-Conscious Millennial The Black Coffee Life Aud…" at bounding box center [467, 241] width 599 height 252
click at [57, 283] on h2 "Campaign Brainstorm" at bounding box center [63, 290] width 70 height 16
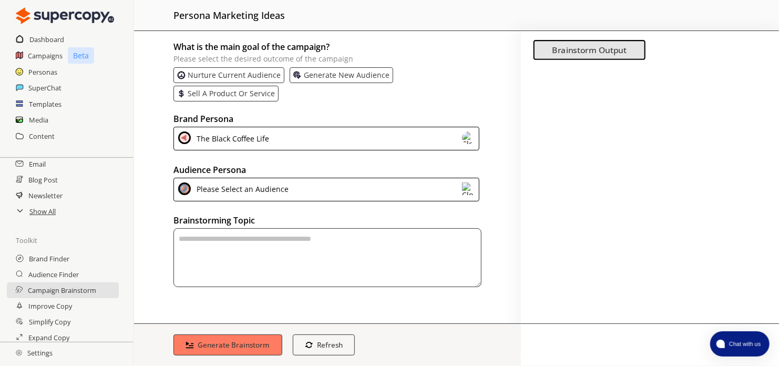
click at [229, 189] on div "Please Select an Audience" at bounding box center [241, 189] width 96 height 14
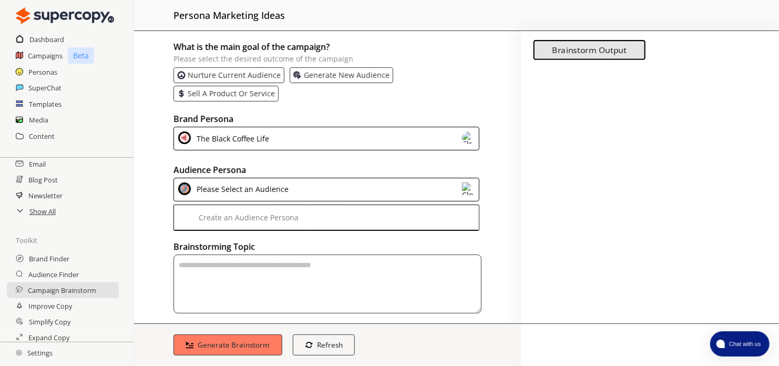
click at [462, 189] on img at bounding box center [468, 188] width 13 height 13
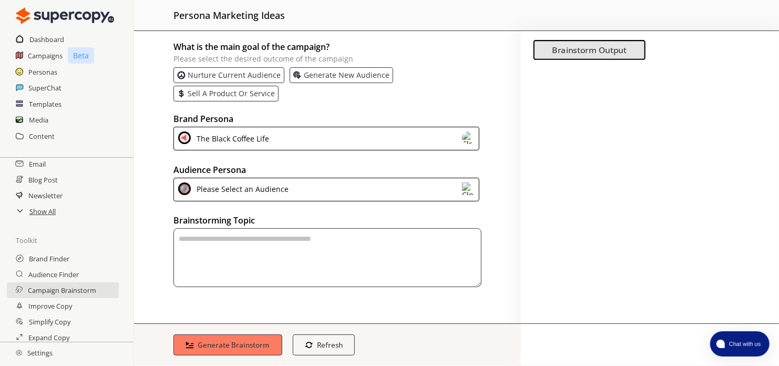
click at [239, 74] on p "Nurture current audience" at bounding box center [234, 75] width 93 height 8
click at [309, 73] on p "Generate new audience" at bounding box center [348, 75] width 86 height 8
click at [310, 189] on div "Please Select an Audience" at bounding box center [327, 190] width 306 height 24
click at [312, 139] on div "The Black Coffee Life" at bounding box center [327, 139] width 306 height 24
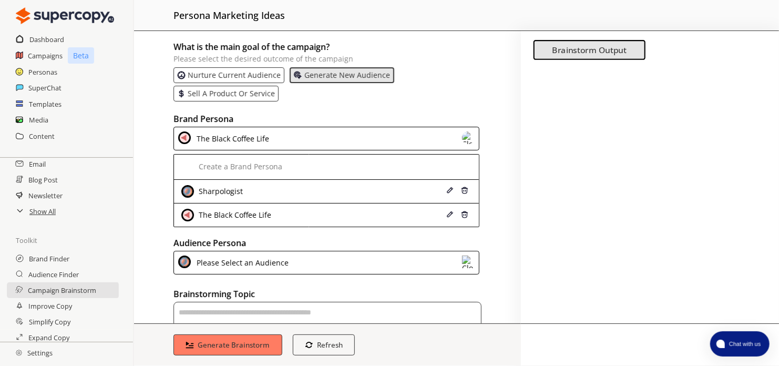
click at [312, 139] on div "The Black Coffee Life" at bounding box center [327, 139] width 306 height 24
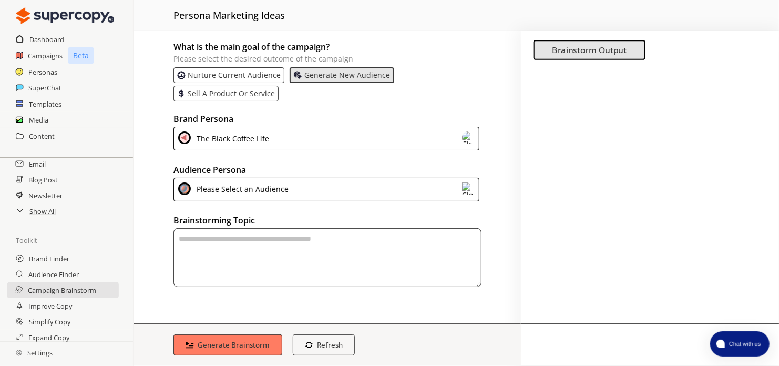
click at [474, 187] on img at bounding box center [468, 188] width 13 height 13
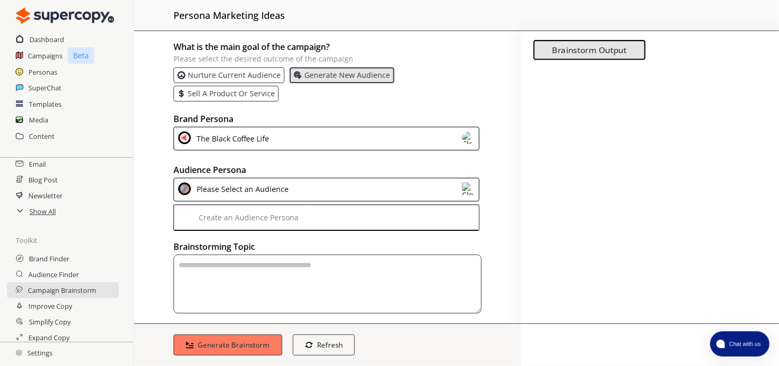
click at [473, 187] on div "Please Select an Audience" at bounding box center [327, 190] width 306 height 24
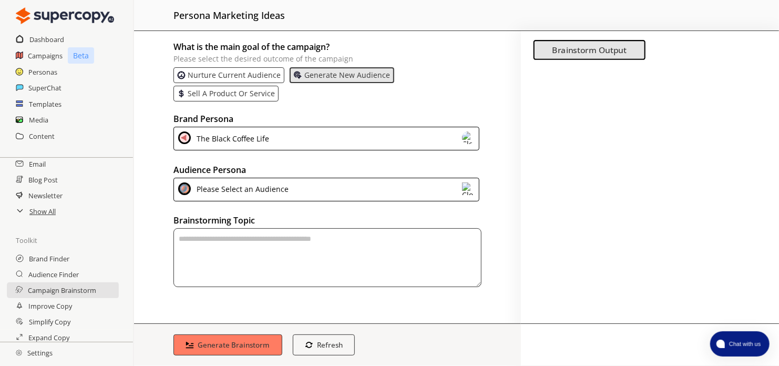
click at [473, 187] on img at bounding box center [468, 188] width 13 height 13
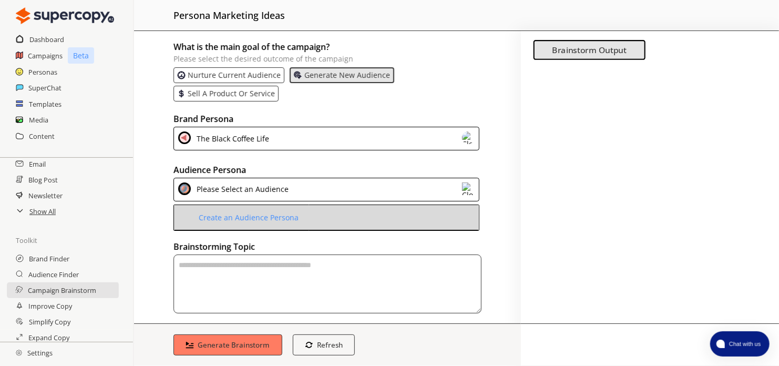
click at [430, 216] on li "Create an Audience Persona" at bounding box center [326, 217] width 305 height 25
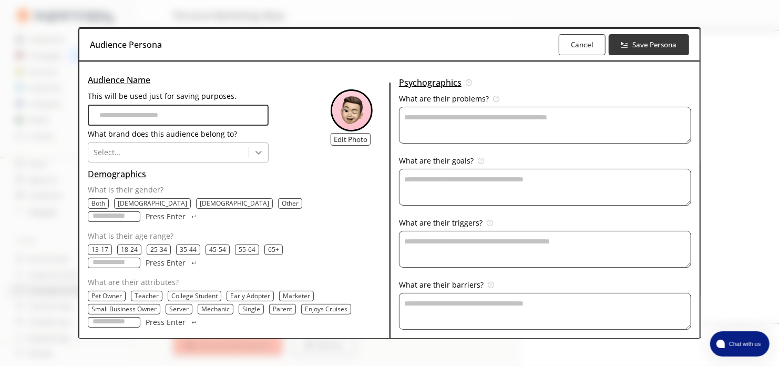
click at [263, 151] on div at bounding box center [258, 152] width 19 height 19
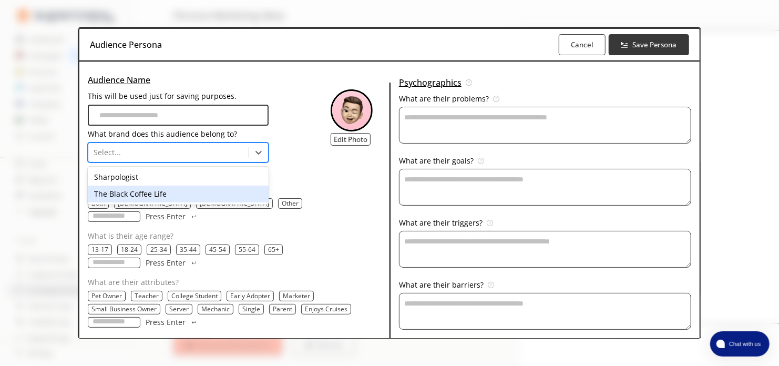
click at [233, 190] on div "The Black Coffee Life" at bounding box center [178, 194] width 181 height 17
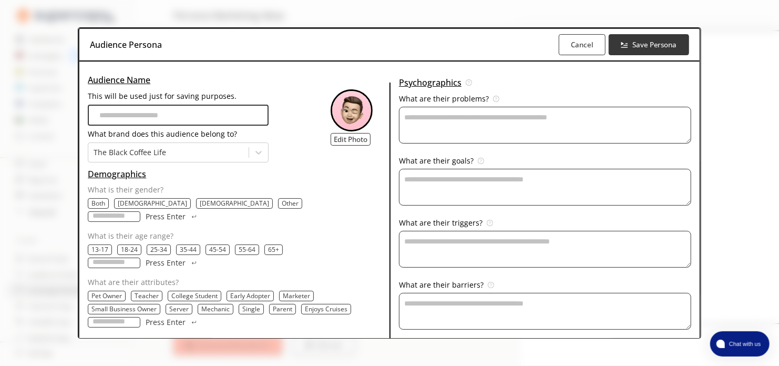
click at [572, 45] on b "Cancel" at bounding box center [582, 44] width 23 height 9
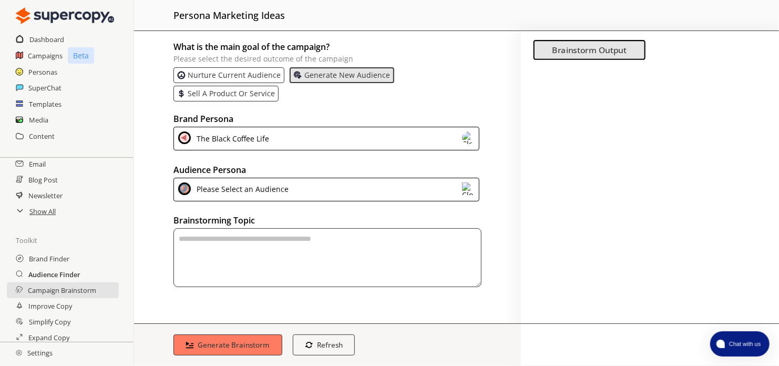
click at [37, 270] on h2 "Audience Finder" at bounding box center [54, 275] width 52 height 16
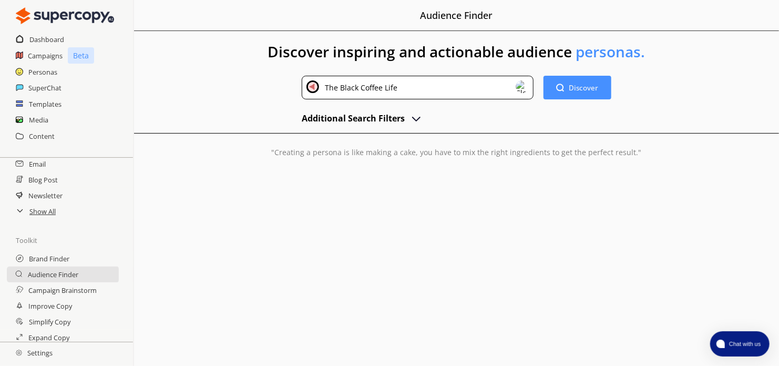
click at [369, 113] on h2 "Additional Search Filters" at bounding box center [353, 118] width 103 height 16
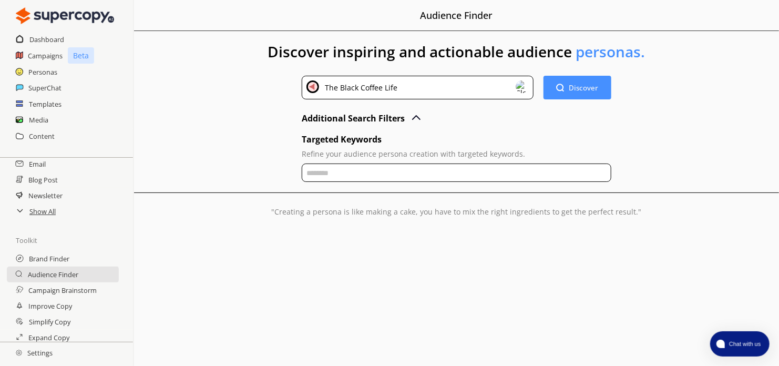
click at [369, 113] on h2 "Additional Search Filters" at bounding box center [353, 118] width 103 height 16
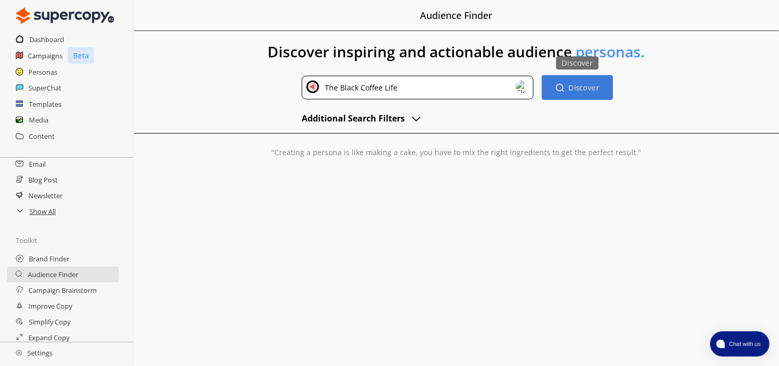
click at [589, 80] on button "Discover Discover" at bounding box center [577, 87] width 71 height 25
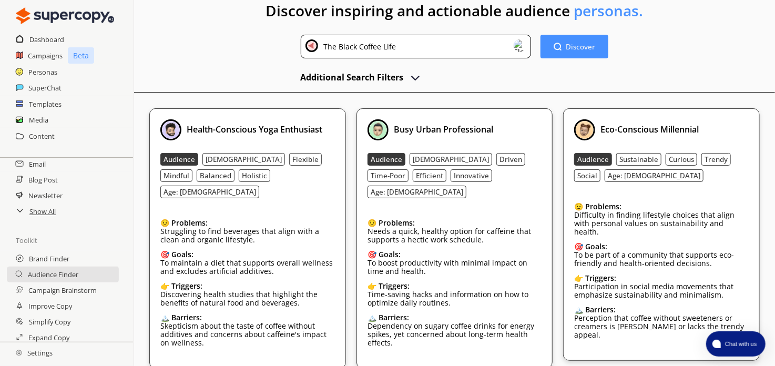
scroll to position [53, 0]
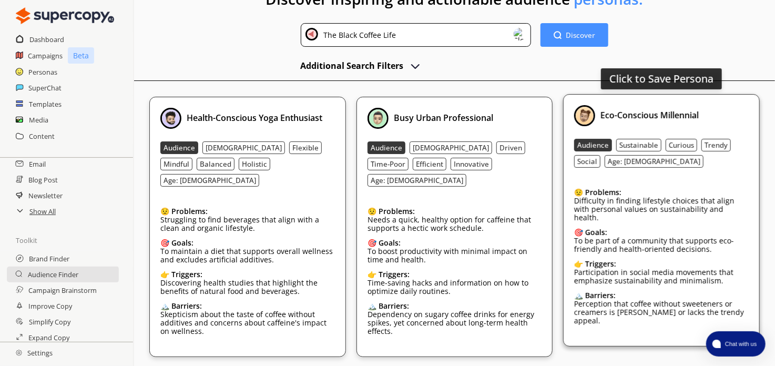
click at [680, 119] on b "Eco-Conscious Millennial" at bounding box center [649, 115] width 98 height 12
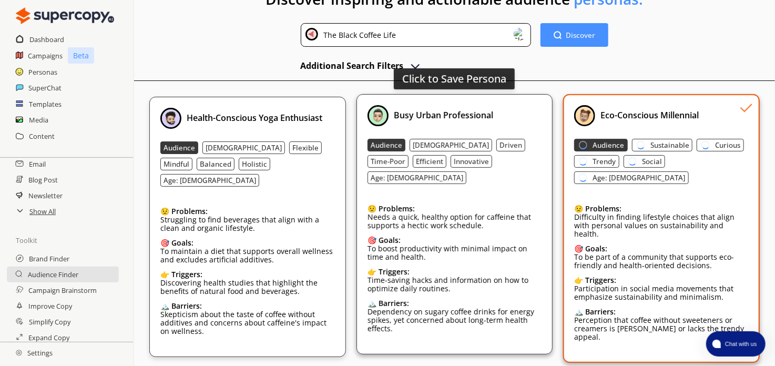
click at [485, 119] on b "Busy Urban Professional" at bounding box center [443, 115] width 99 height 12
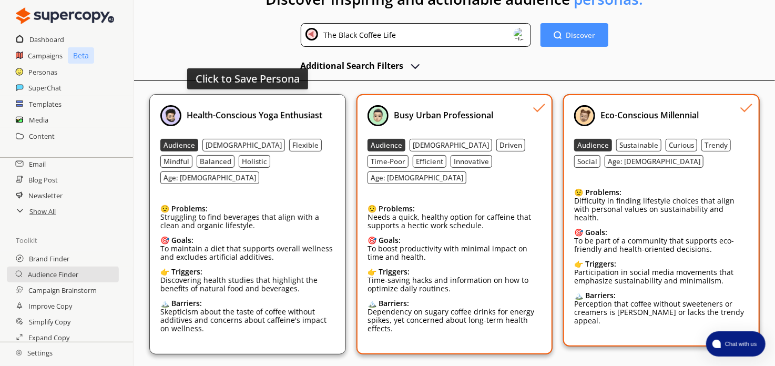
click at [262, 103] on div "Click to Save Persona Health-Conscious Yoga Enthusiast Audience [DEMOGRAPHIC_DA…" at bounding box center [247, 224] width 196 height 260
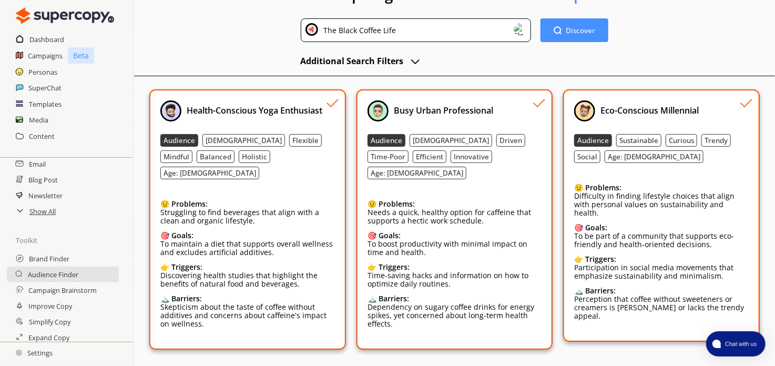
scroll to position [74, 0]
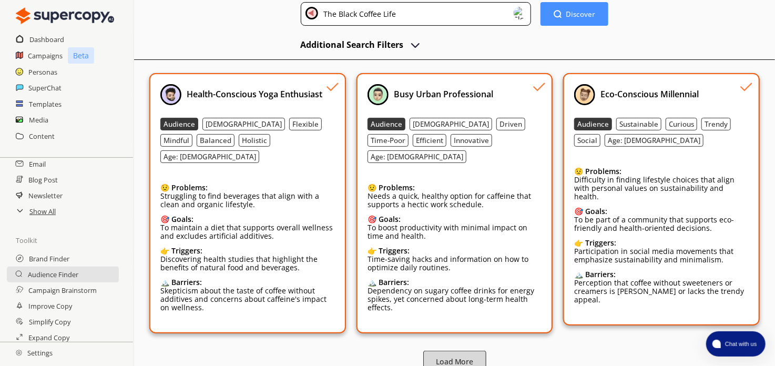
click at [449, 357] on b "Load More" at bounding box center [454, 362] width 37 height 10
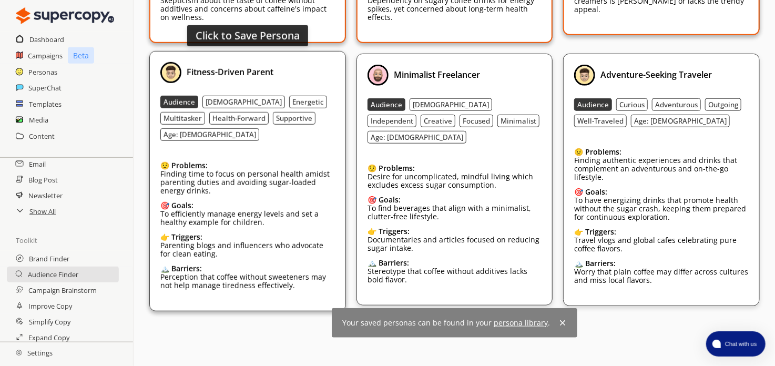
scroll to position [368, 0]
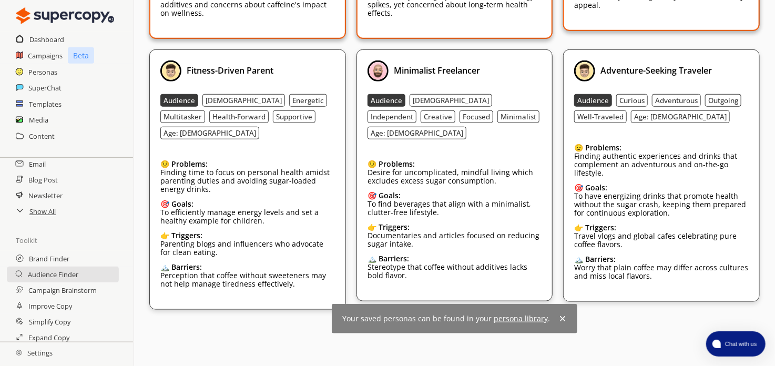
click at [303, 325] on div "Your saved personas can be found in your persona library ." at bounding box center [454, 358] width 641 height 66
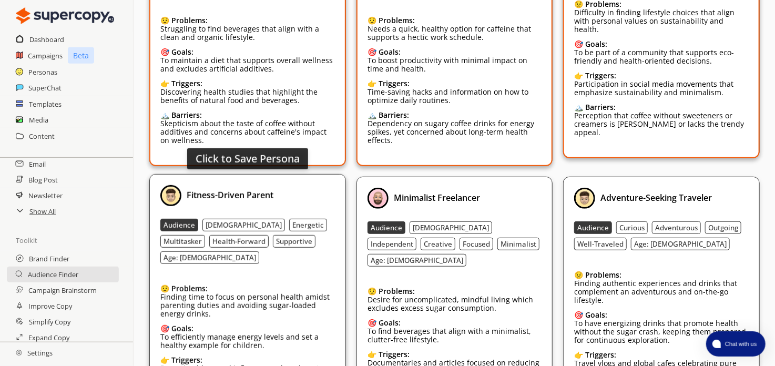
scroll to position [249, 0]
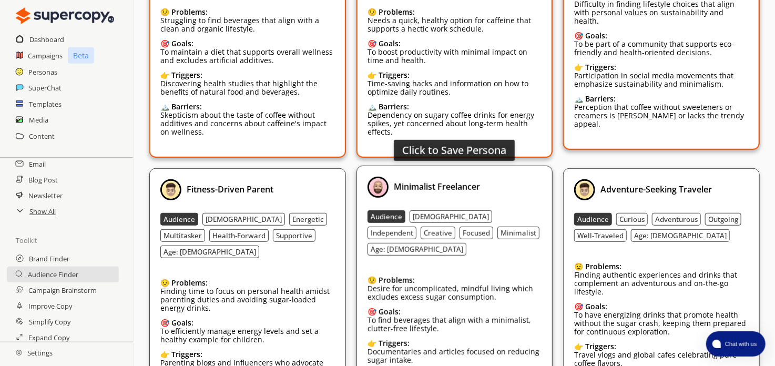
click at [519, 225] on div "Minimalist Freelancer Audience [DEMOGRAPHIC_DATA] Independent Creative Focused …" at bounding box center [455, 292] width 174 height 230
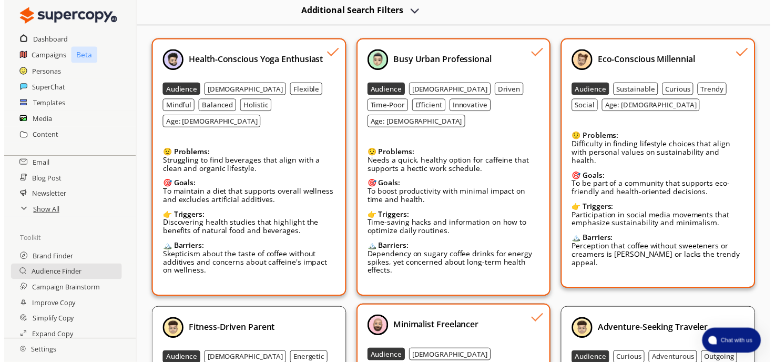
scroll to position [0, 0]
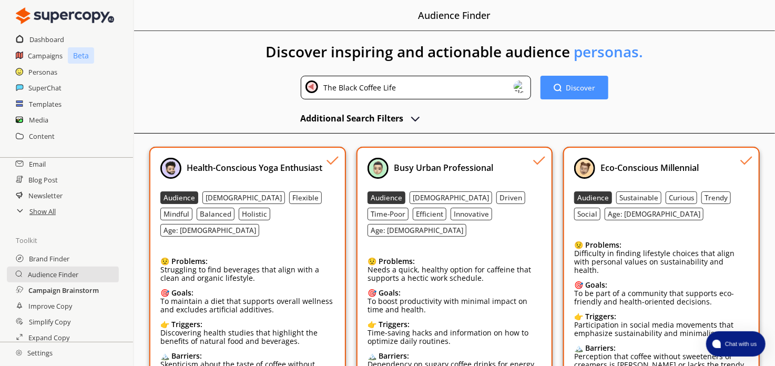
click at [61, 290] on h2 "Campaign Brainstorm" at bounding box center [63, 290] width 70 height 16
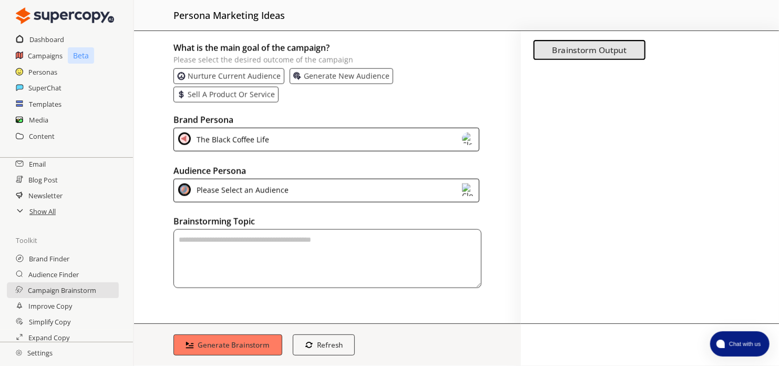
click at [285, 188] on div "Please Select an Audience" at bounding box center [241, 189] width 96 height 14
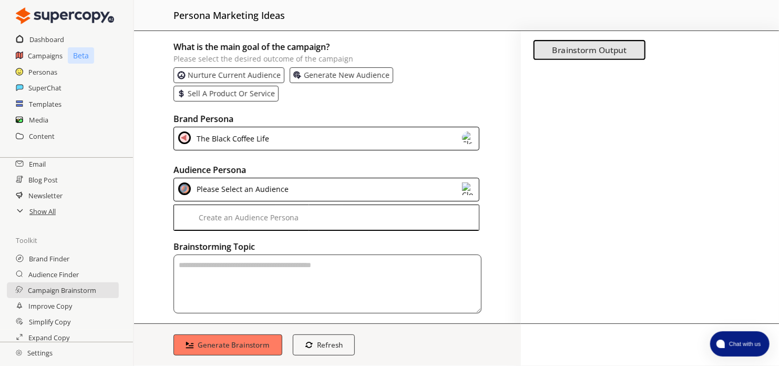
click at [285, 188] on div "Please Select an Audience" at bounding box center [241, 189] width 96 height 14
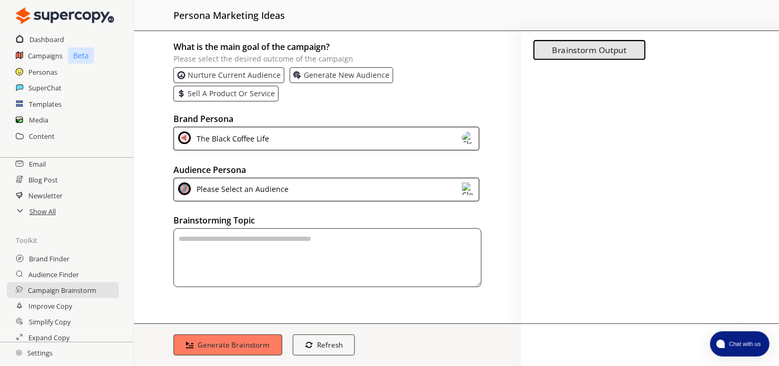
click at [470, 187] on img at bounding box center [468, 188] width 13 height 13
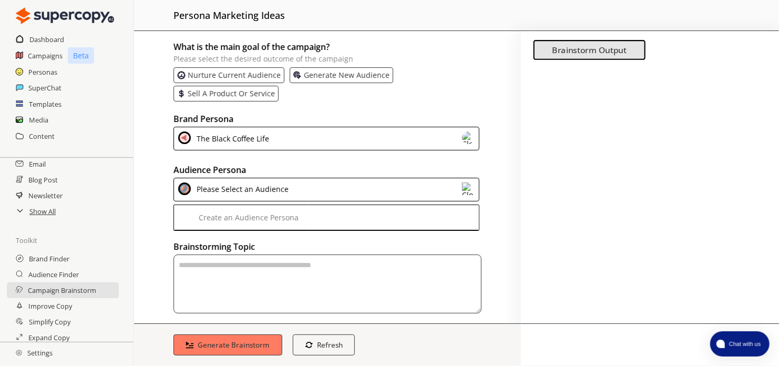
click at [470, 187] on img at bounding box center [468, 188] width 13 height 13
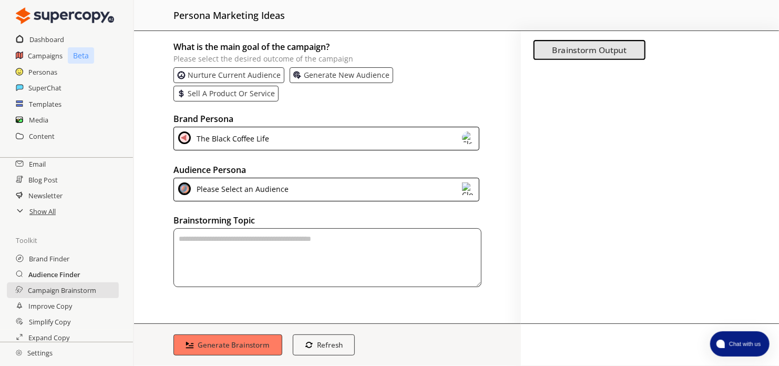
click at [61, 273] on h2 "Audience Finder" at bounding box center [54, 275] width 52 height 16
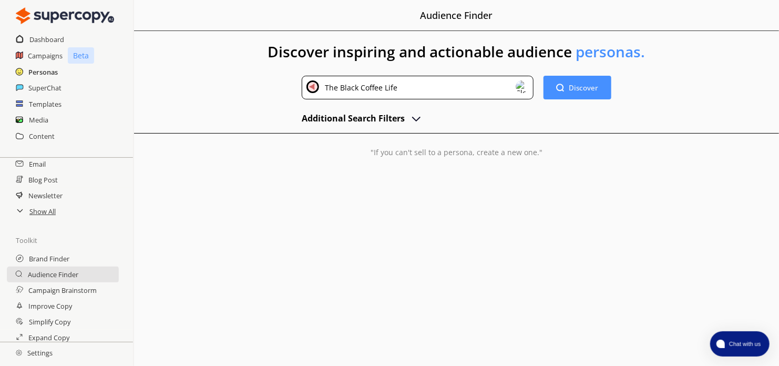
click at [46, 67] on h2 "Personas" at bounding box center [42, 72] width 29 height 16
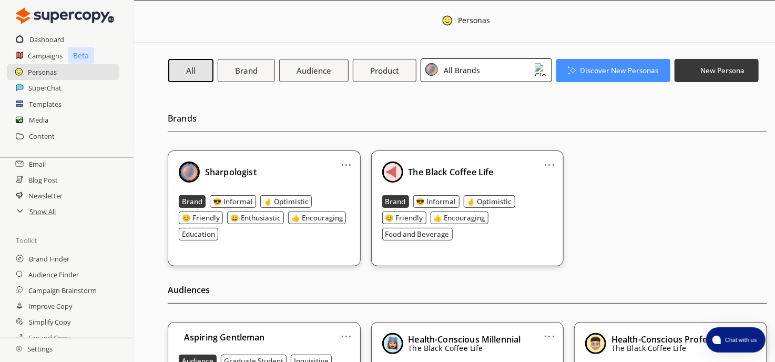
click at [486, 73] on div "All Brands" at bounding box center [486, 70] width 131 height 24
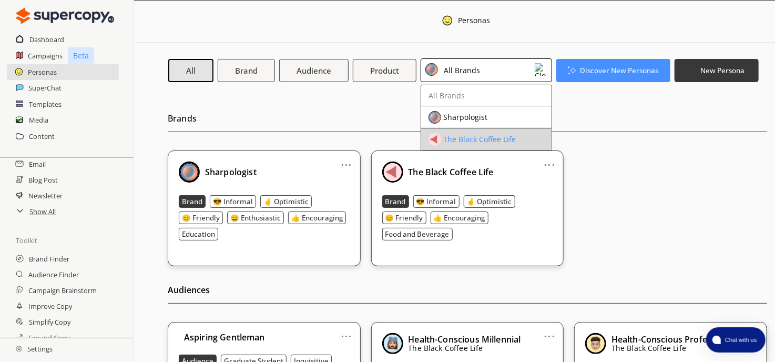
click at [481, 136] on div "The Black Coffee Life" at bounding box center [479, 139] width 73 height 8
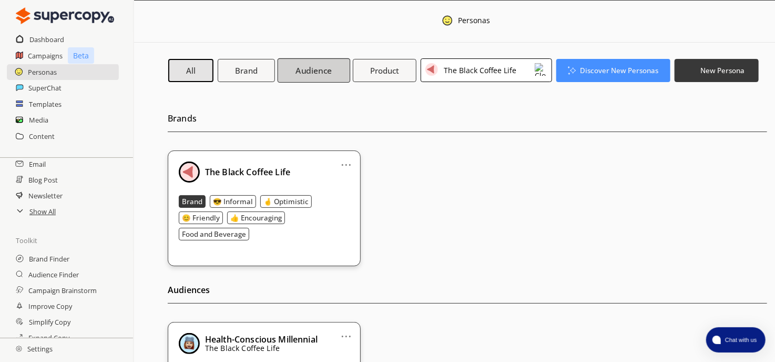
click at [322, 70] on b "Audience" at bounding box center [314, 70] width 36 height 11
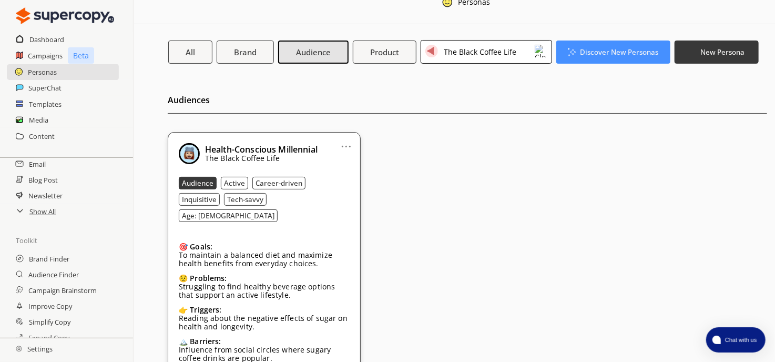
scroll to position [36, 0]
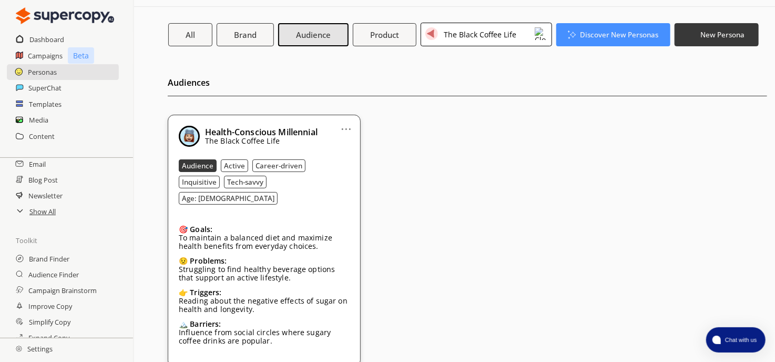
click at [307, 184] on div "Audience Active Career-driven Inquisitive Tech-savvy Age: [DEMOGRAPHIC_DATA]" at bounding box center [264, 181] width 171 height 45
click at [238, 31] on b "Brand" at bounding box center [245, 34] width 24 height 11
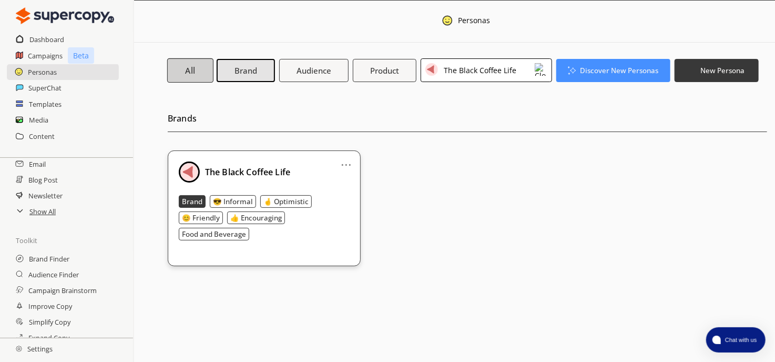
click at [185, 59] on button "All" at bounding box center [190, 70] width 46 height 24
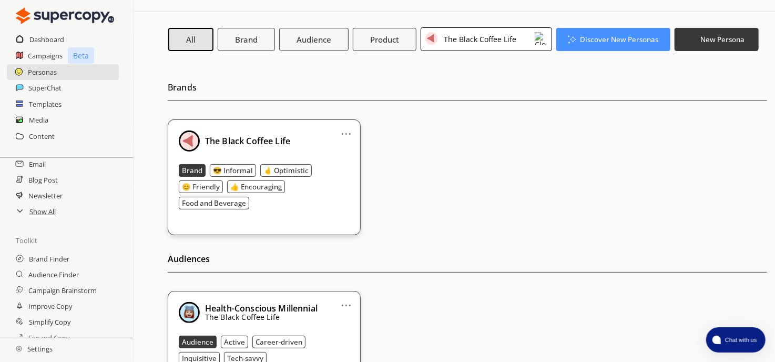
scroll to position [0, 0]
